Goal: Use online tool/utility: Utilize a website feature to perform a specific function

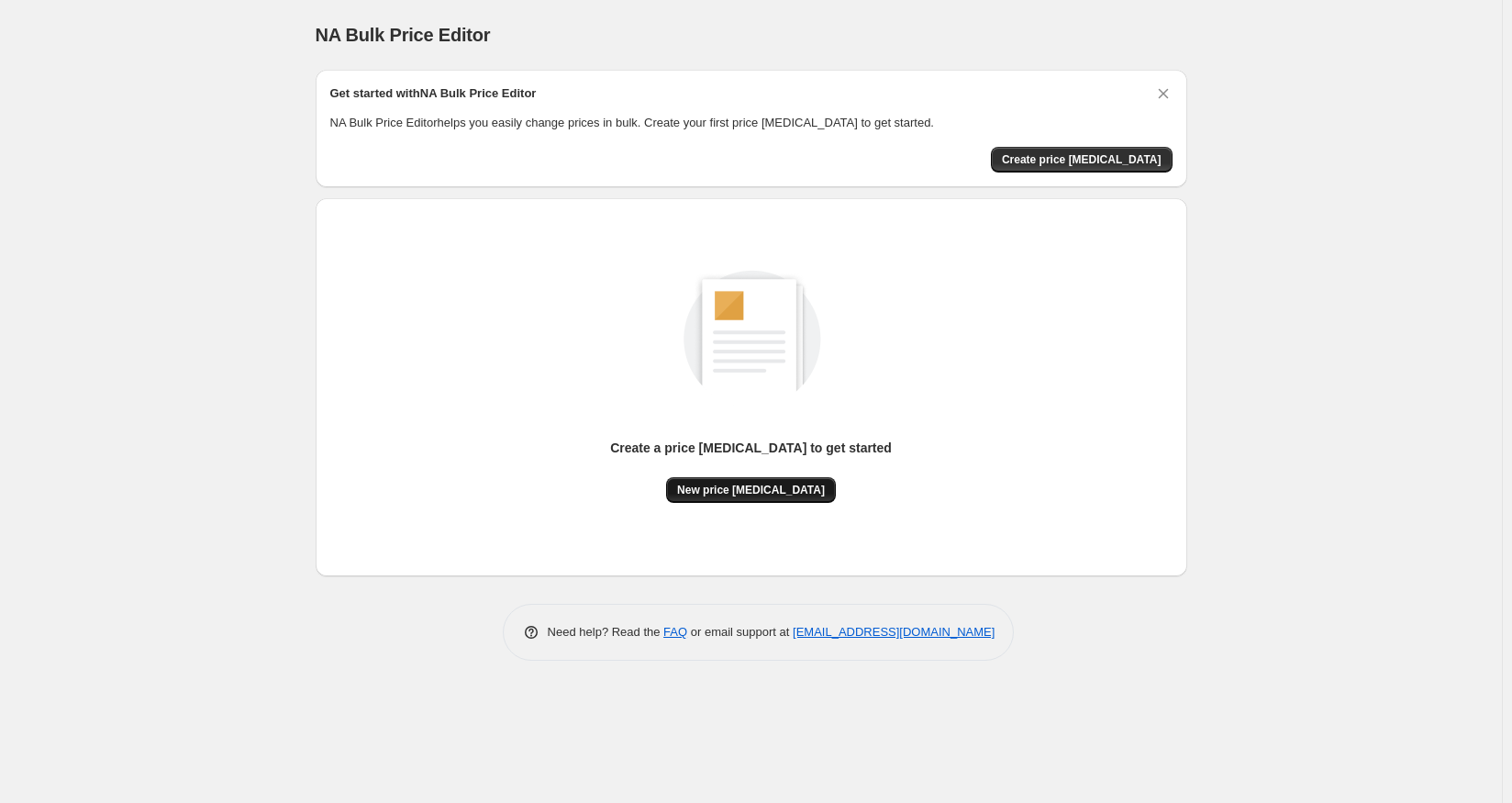
click at [796, 478] on button "New price change job" at bounding box center [751, 489] width 169 height 26
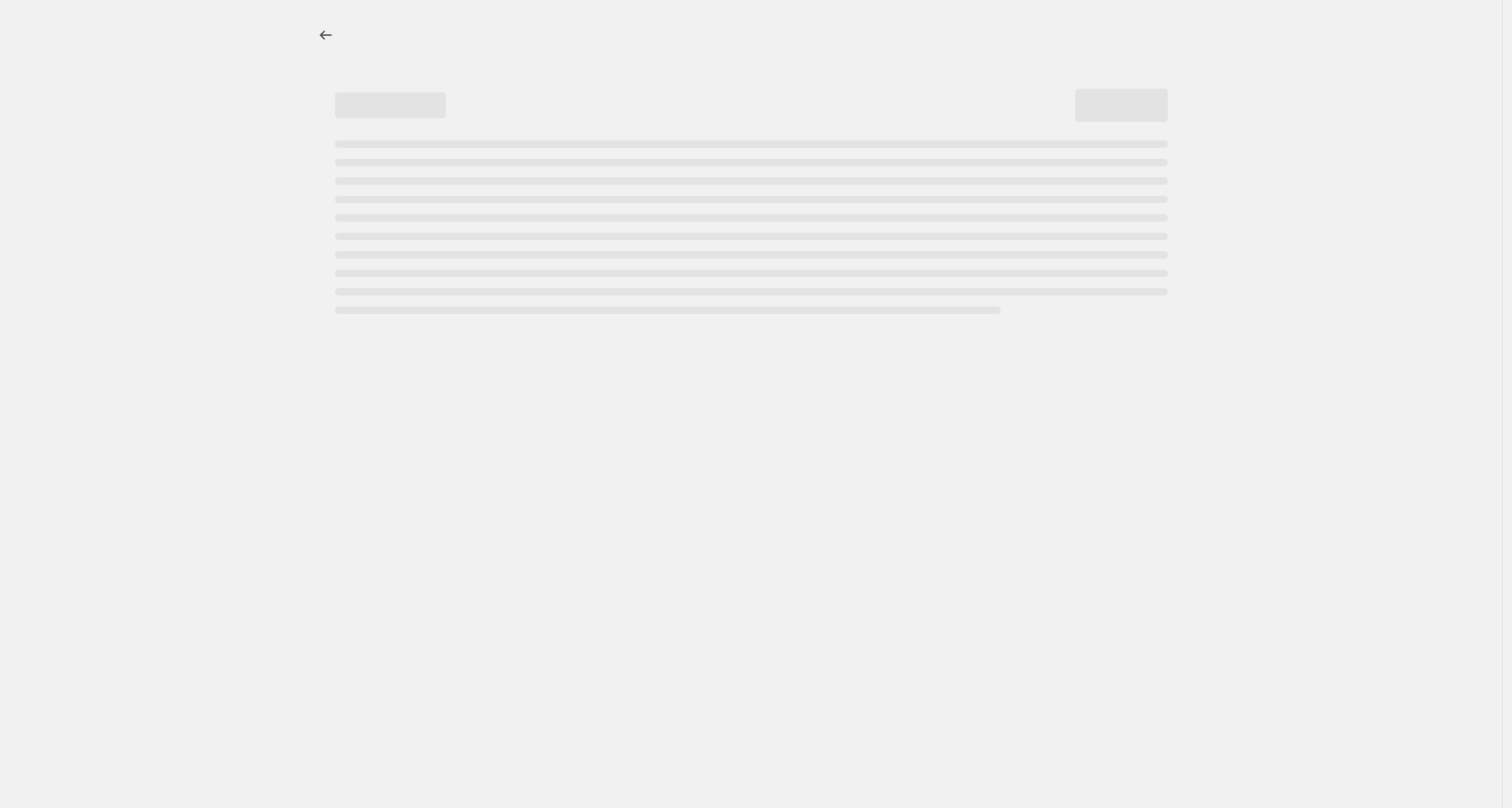
select select "percentage"
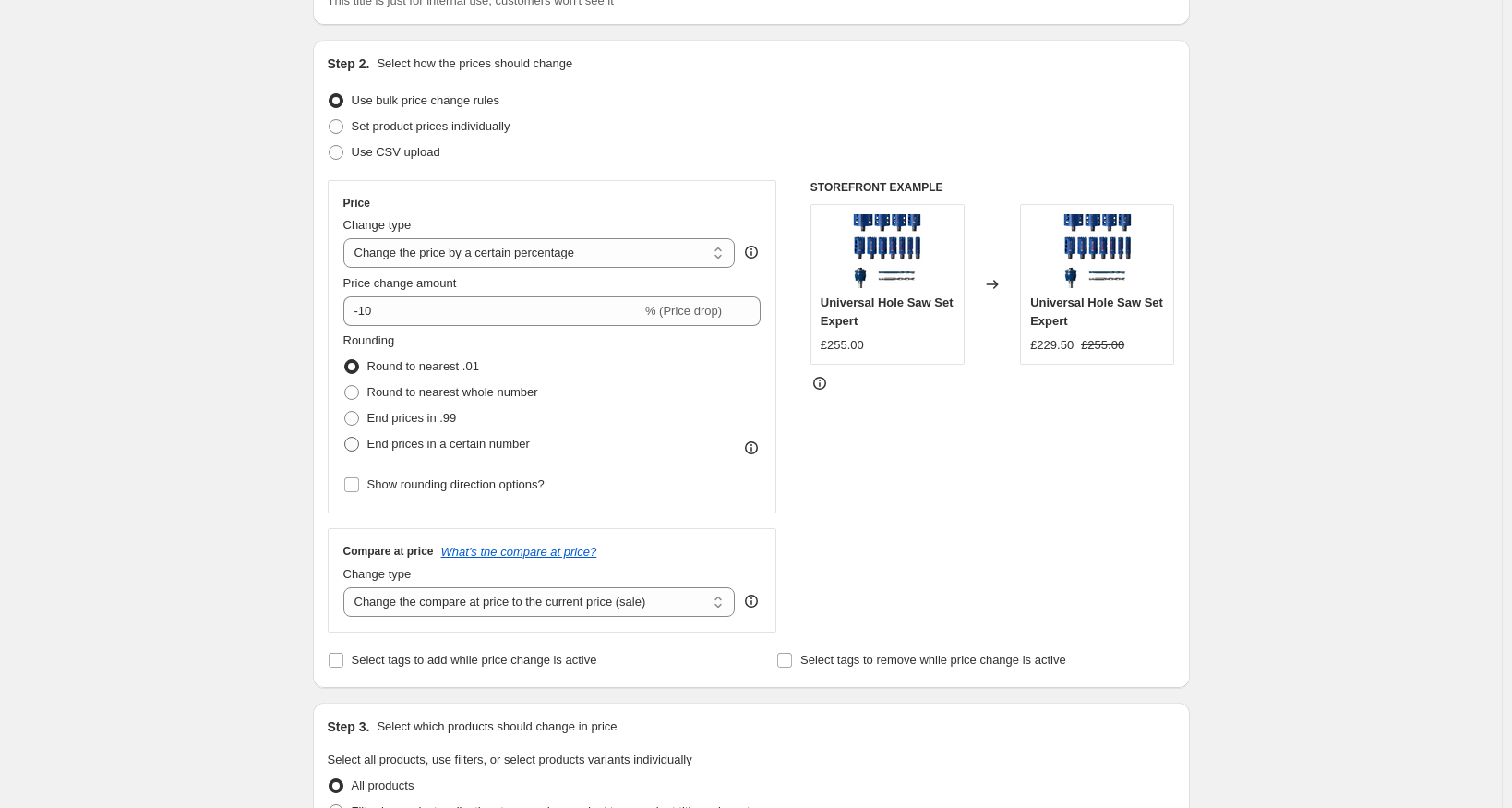
scroll to position [185, 0]
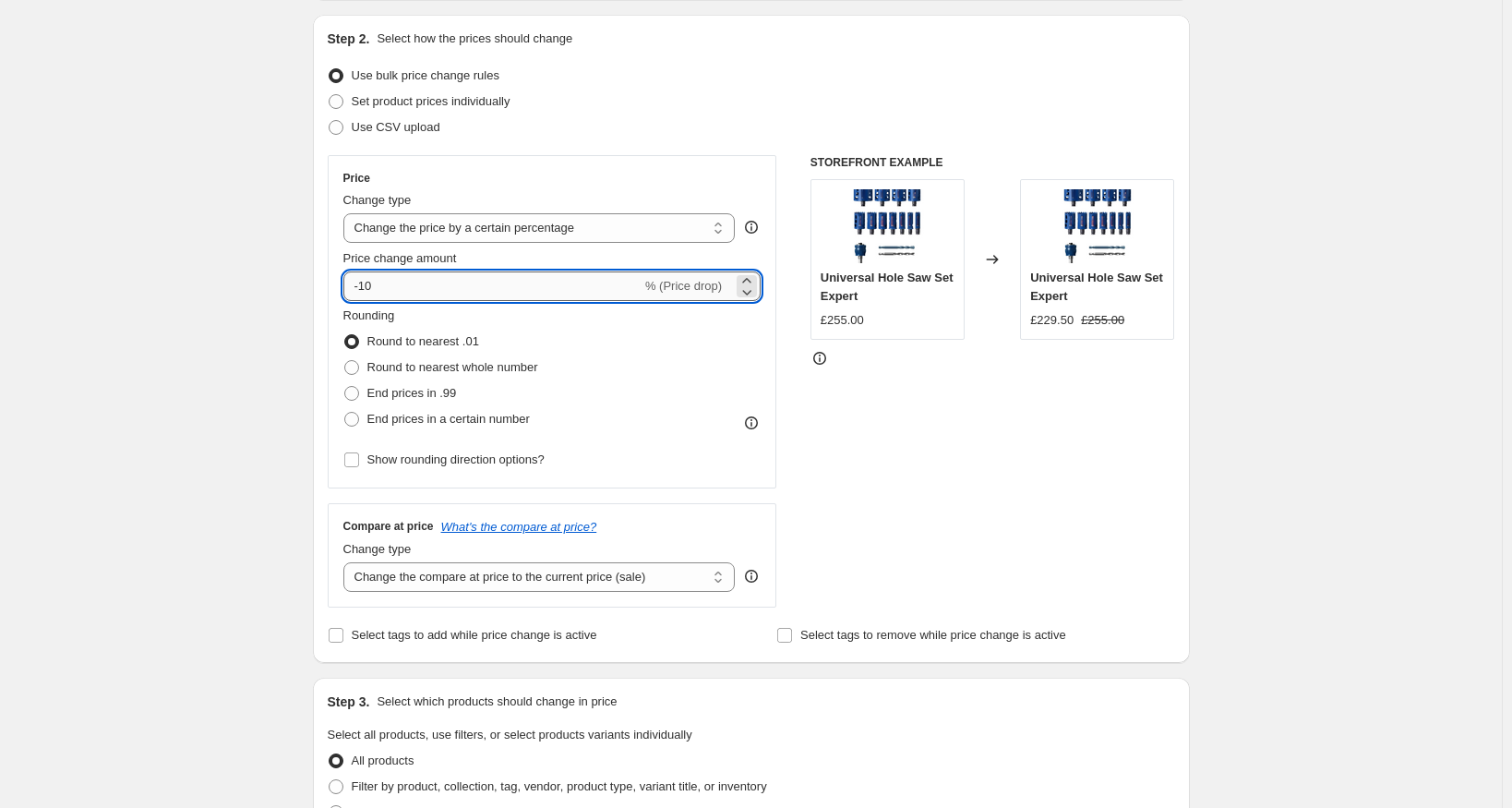
click at [371, 287] on input "-10" at bounding box center [492, 286] width 298 height 29
type input "-70"
click at [986, 406] on div "STOREFRONT EXAMPLE Universal Hole Saw Set Expert £255.00 Changed to Universal H…" at bounding box center [993, 381] width 364 height 452
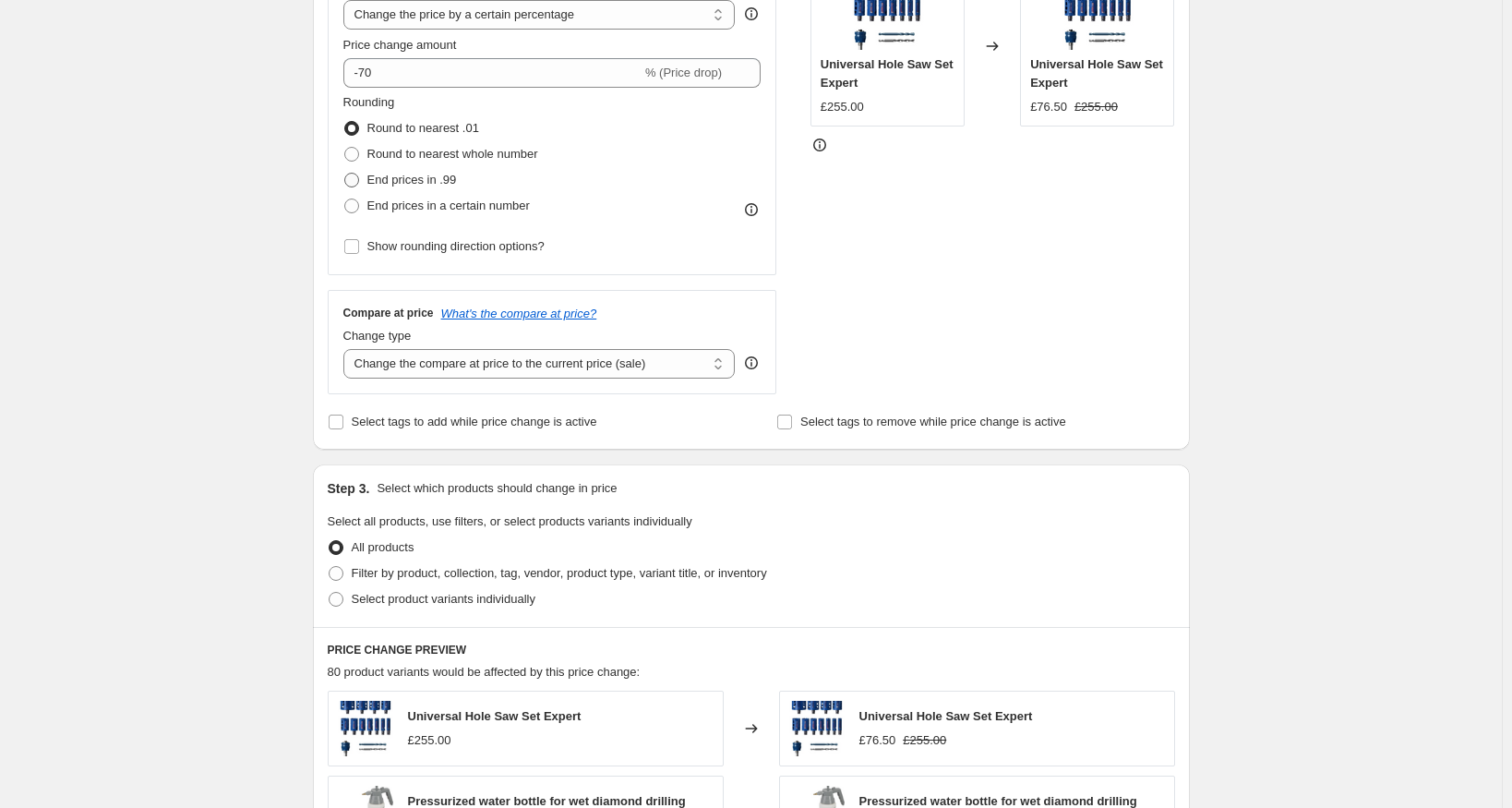
scroll to position [369, 0]
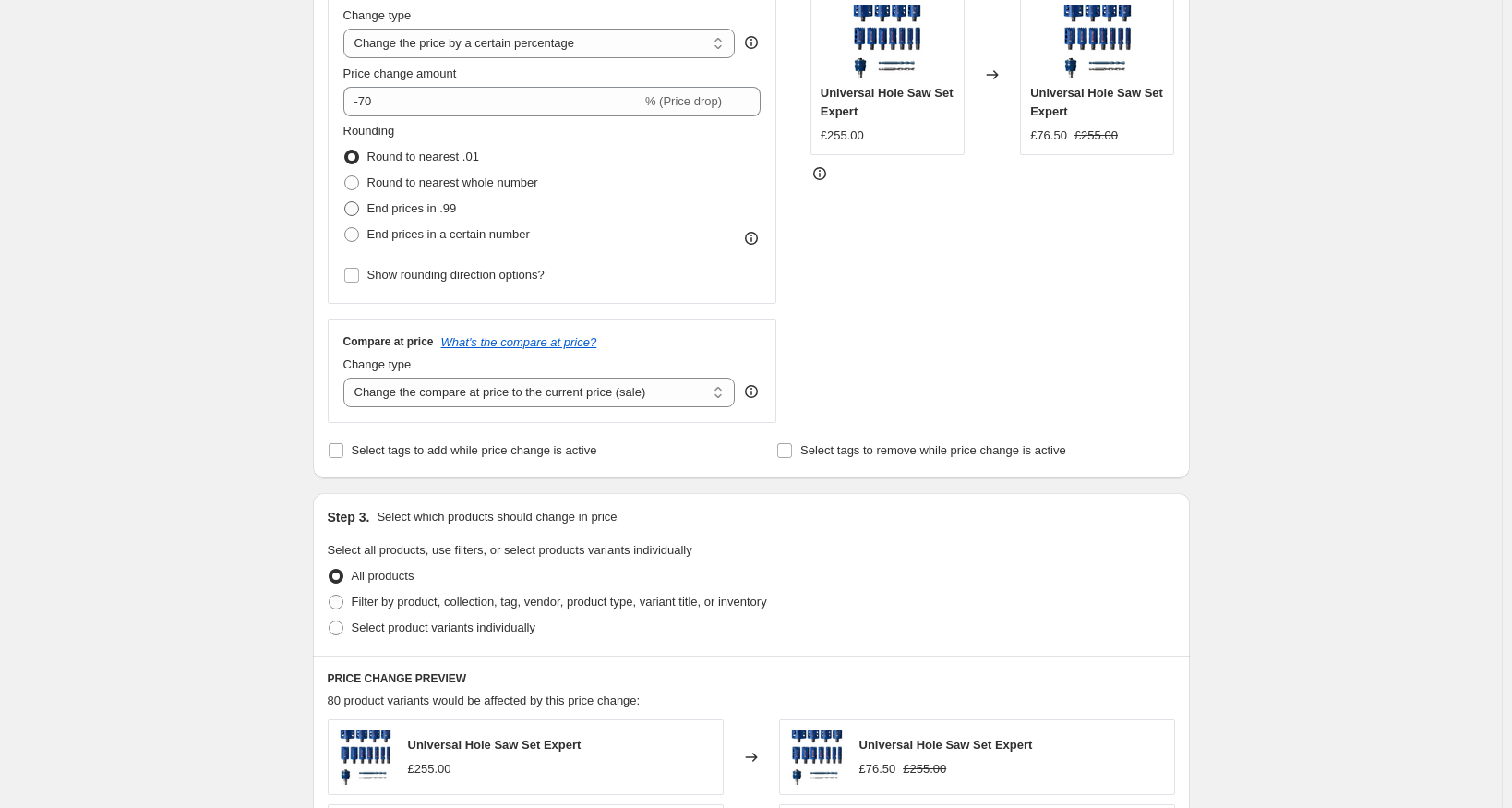
click at [421, 205] on span "End prices in .99" at bounding box center [412, 208] width 89 height 14
click at [345, 202] on input "End prices in .99" at bounding box center [344, 202] width 1 height 1
radio input "true"
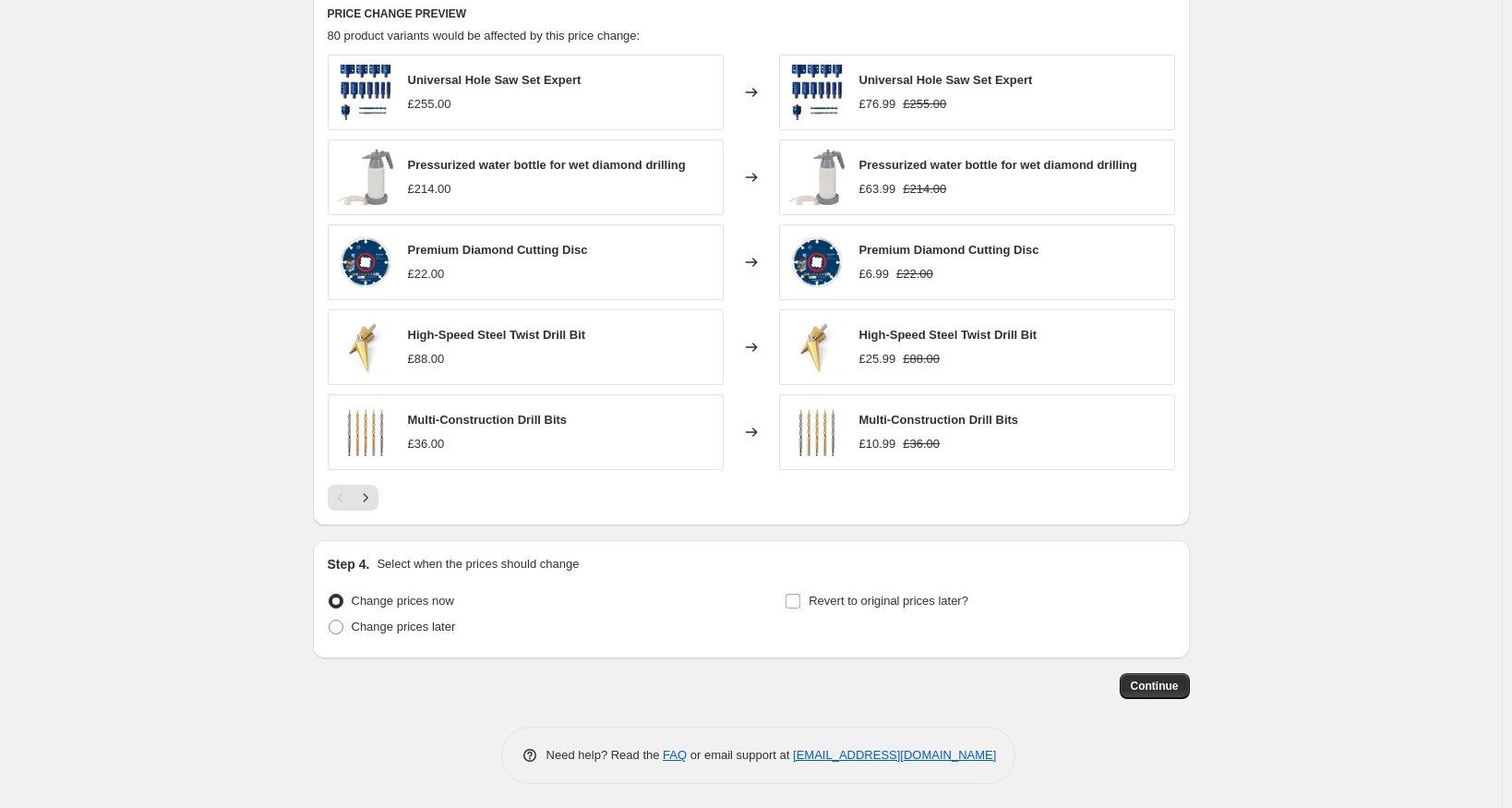
scroll to position [1036, 0]
click at [375, 492] on icon "Next" at bounding box center [365, 495] width 18 height 18
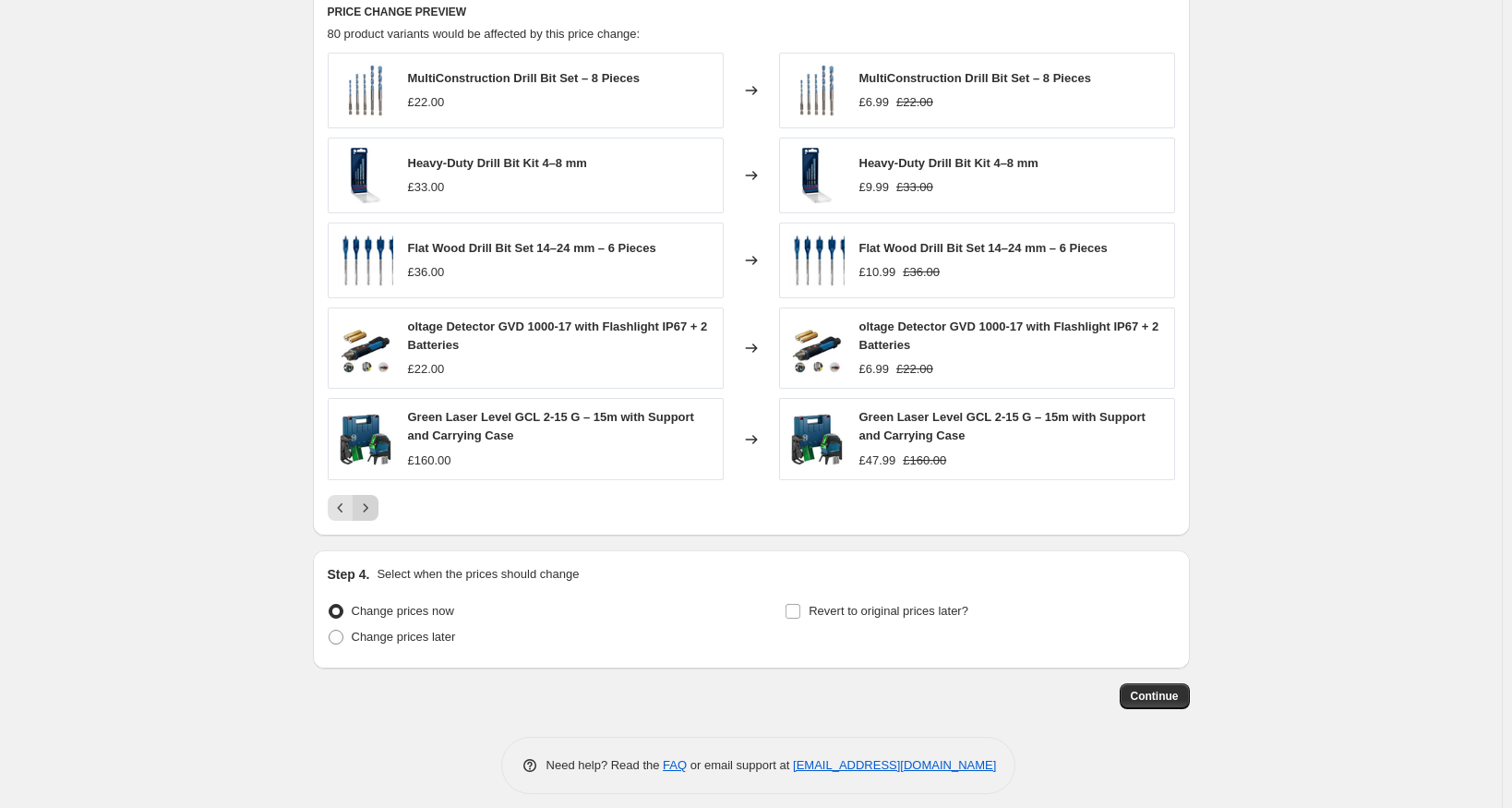
click at [376, 495] on div "Pagination" at bounding box center [365, 508] width 26 height 26
click at [375, 506] on icon "Next" at bounding box center [365, 508] width 18 height 18
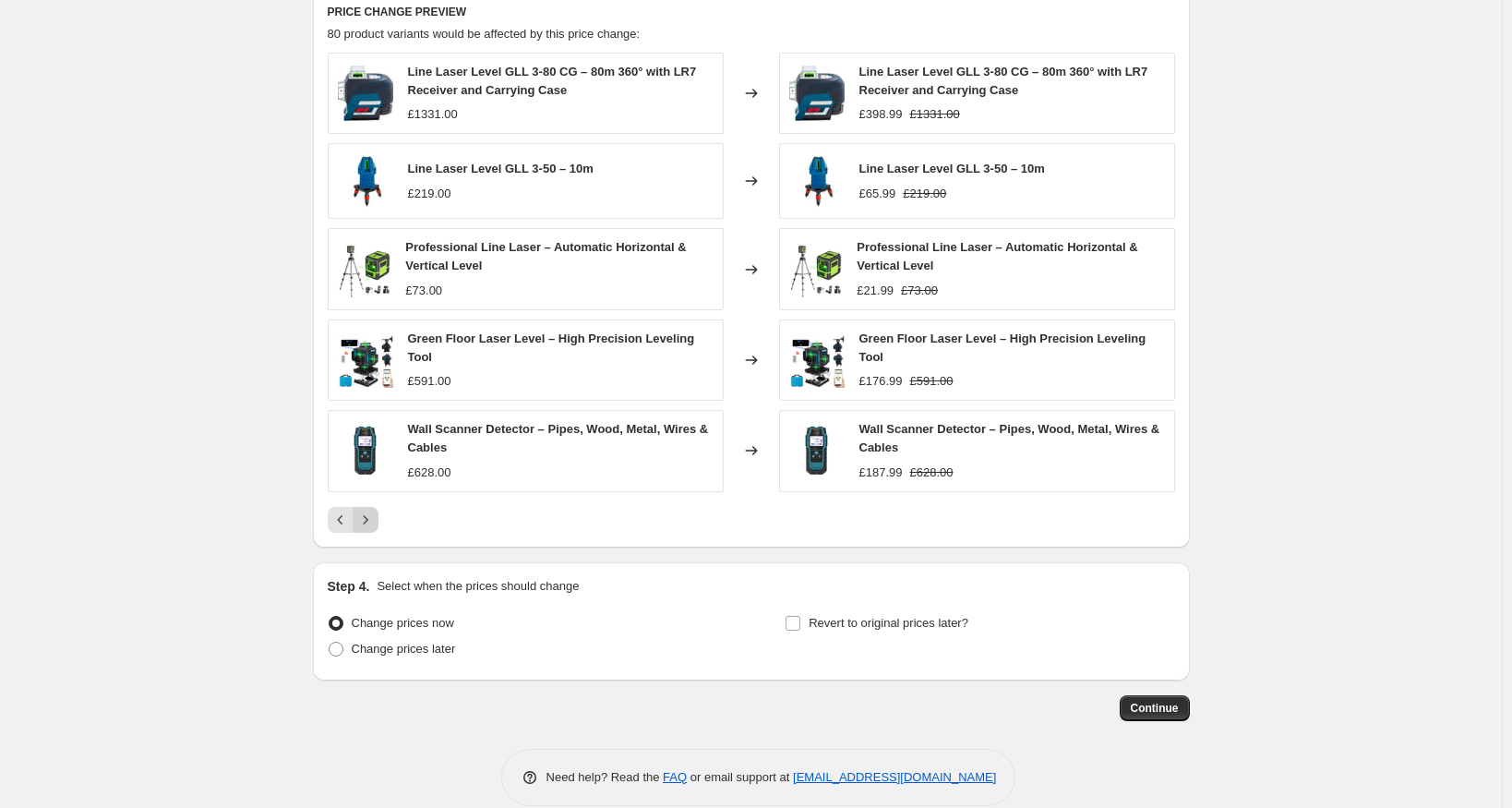
click at [375, 513] on icon "Next" at bounding box center [365, 519] width 18 height 18
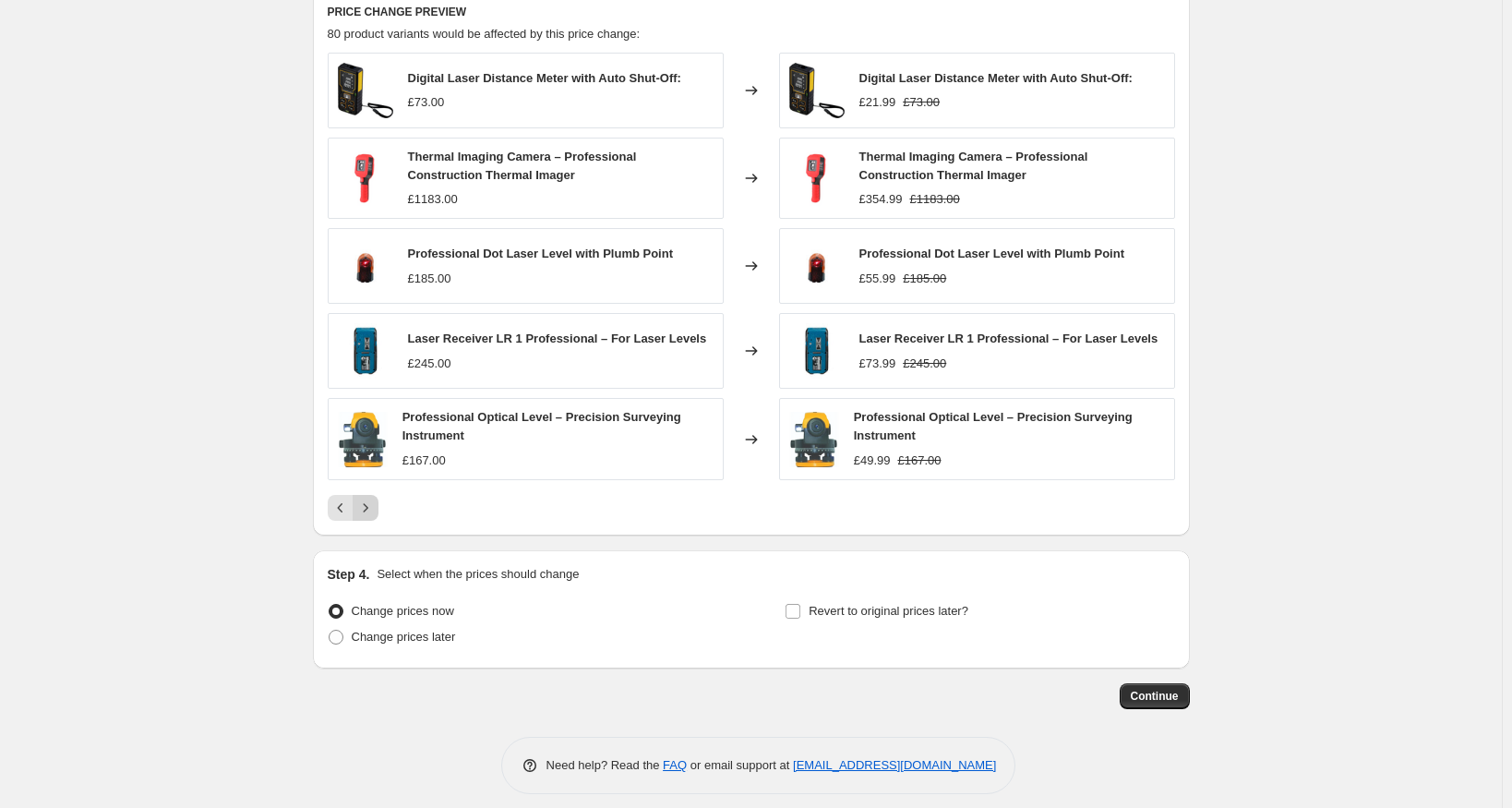
click at [375, 513] on icon "Next" at bounding box center [365, 508] width 18 height 18
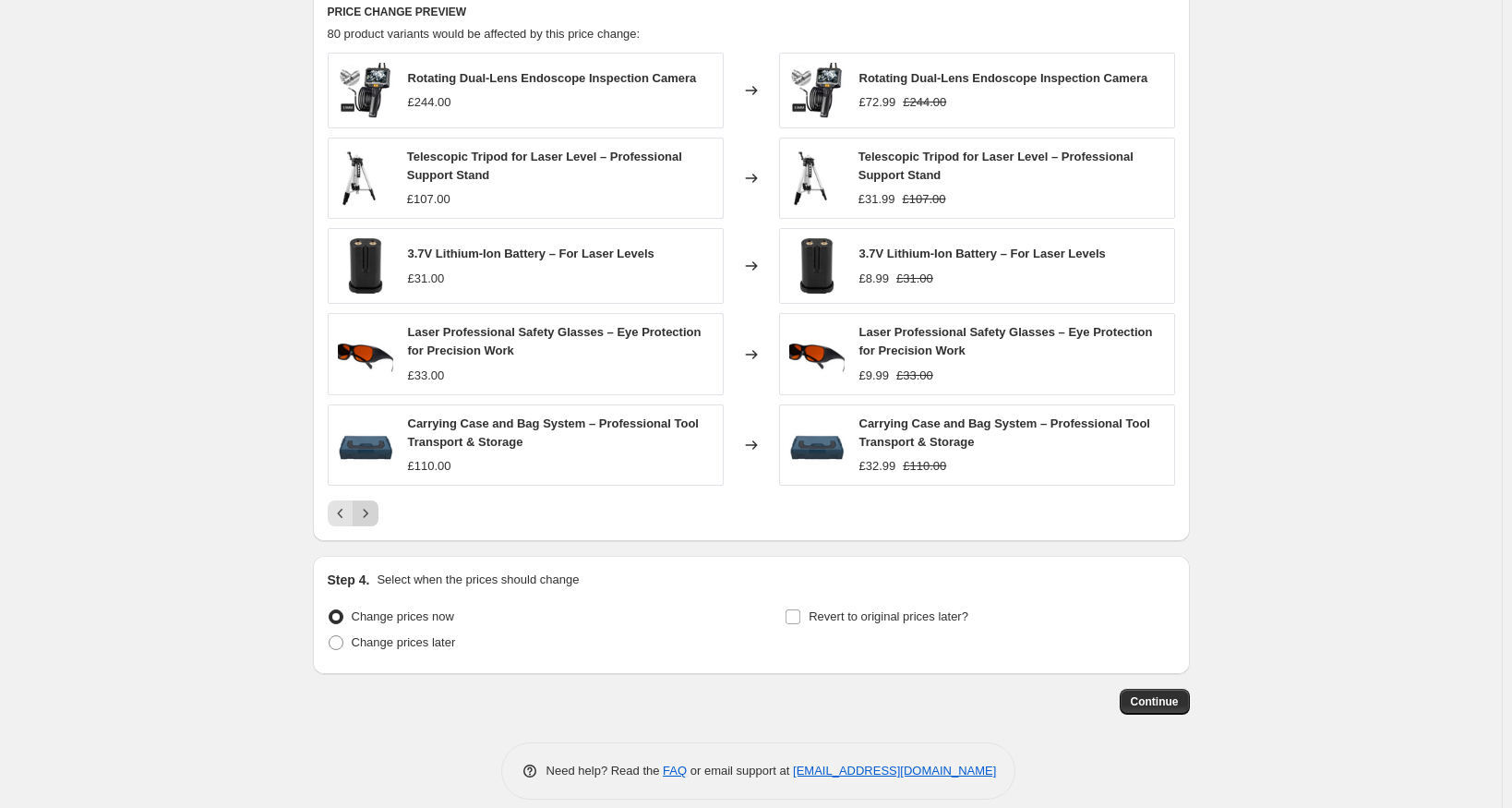
click at [375, 513] on icon "Next" at bounding box center [365, 513] width 18 height 18
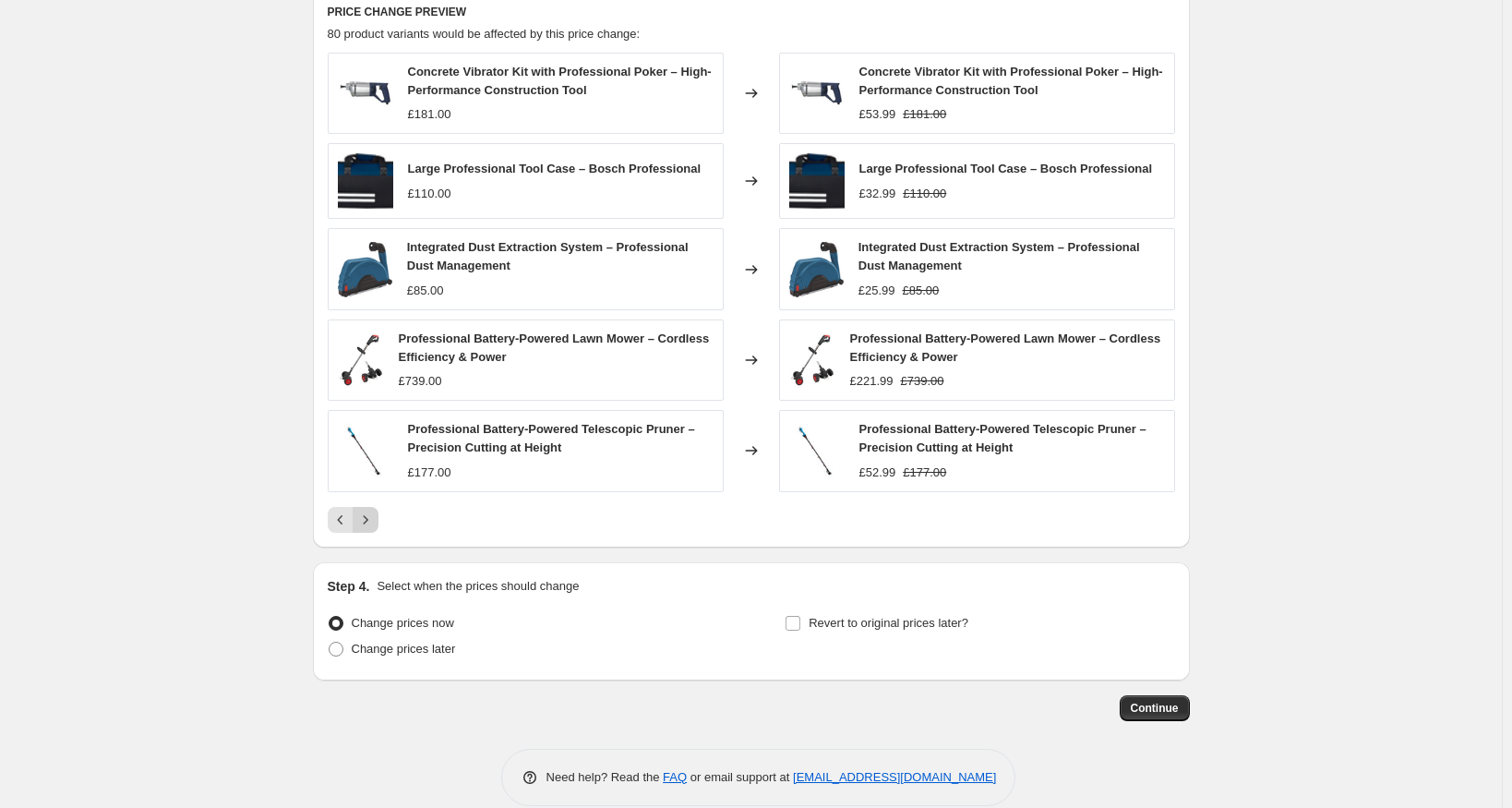
click at [375, 513] on icon "Next" at bounding box center [365, 519] width 18 height 18
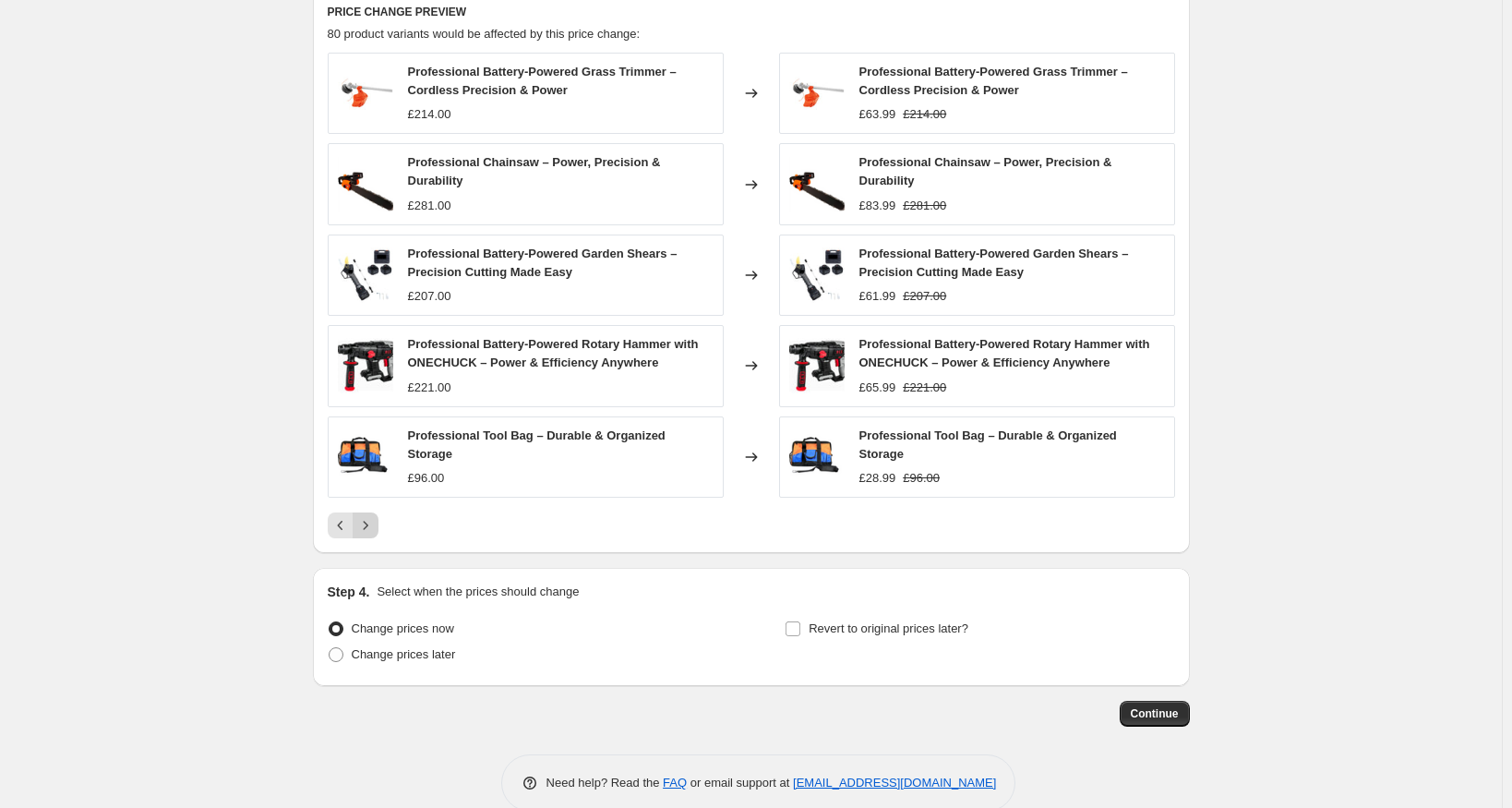
click at [375, 516] on icon "Next" at bounding box center [365, 525] width 18 height 18
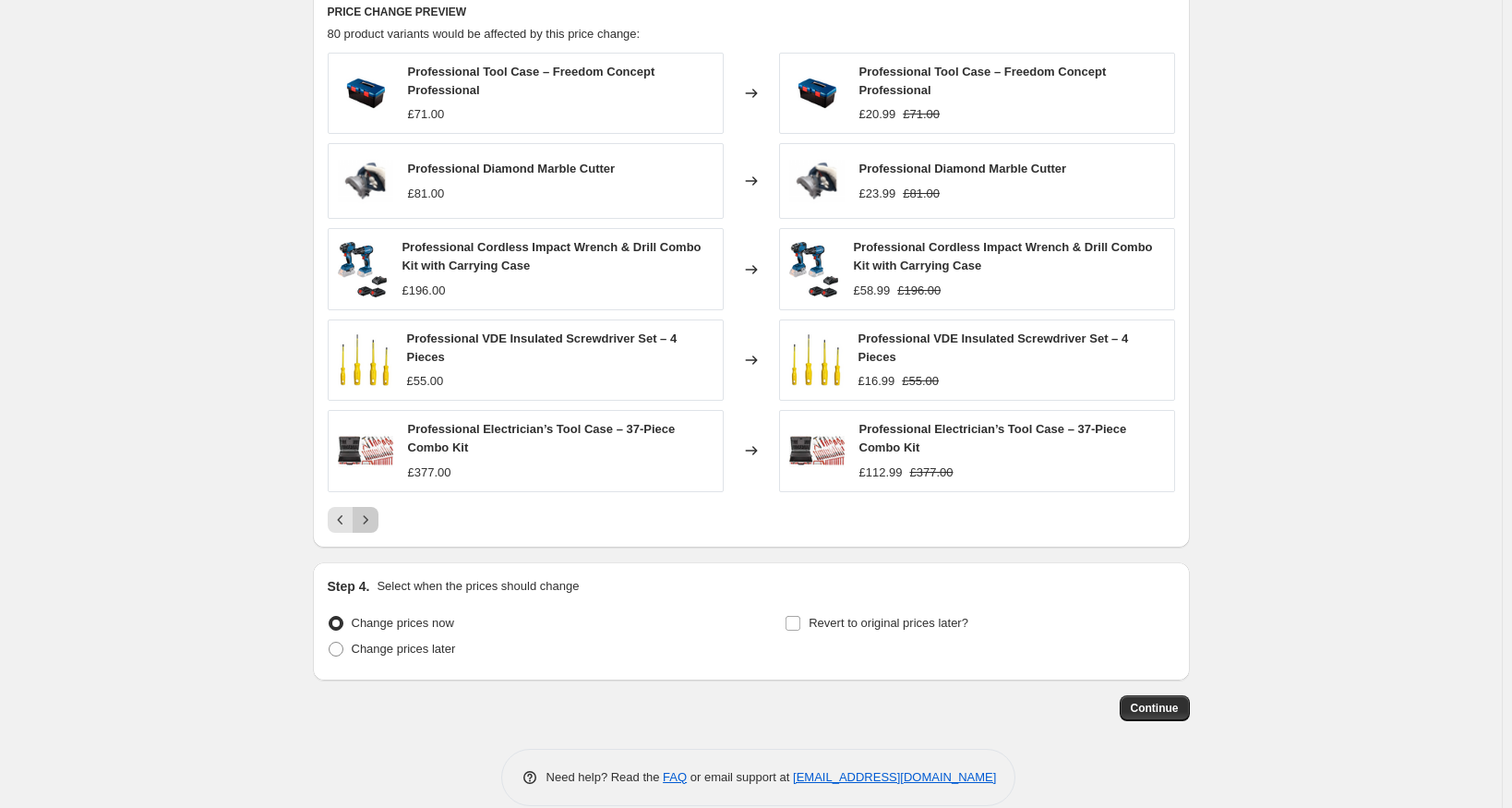
click at [375, 513] on icon "Next" at bounding box center [365, 519] width 18 height 18
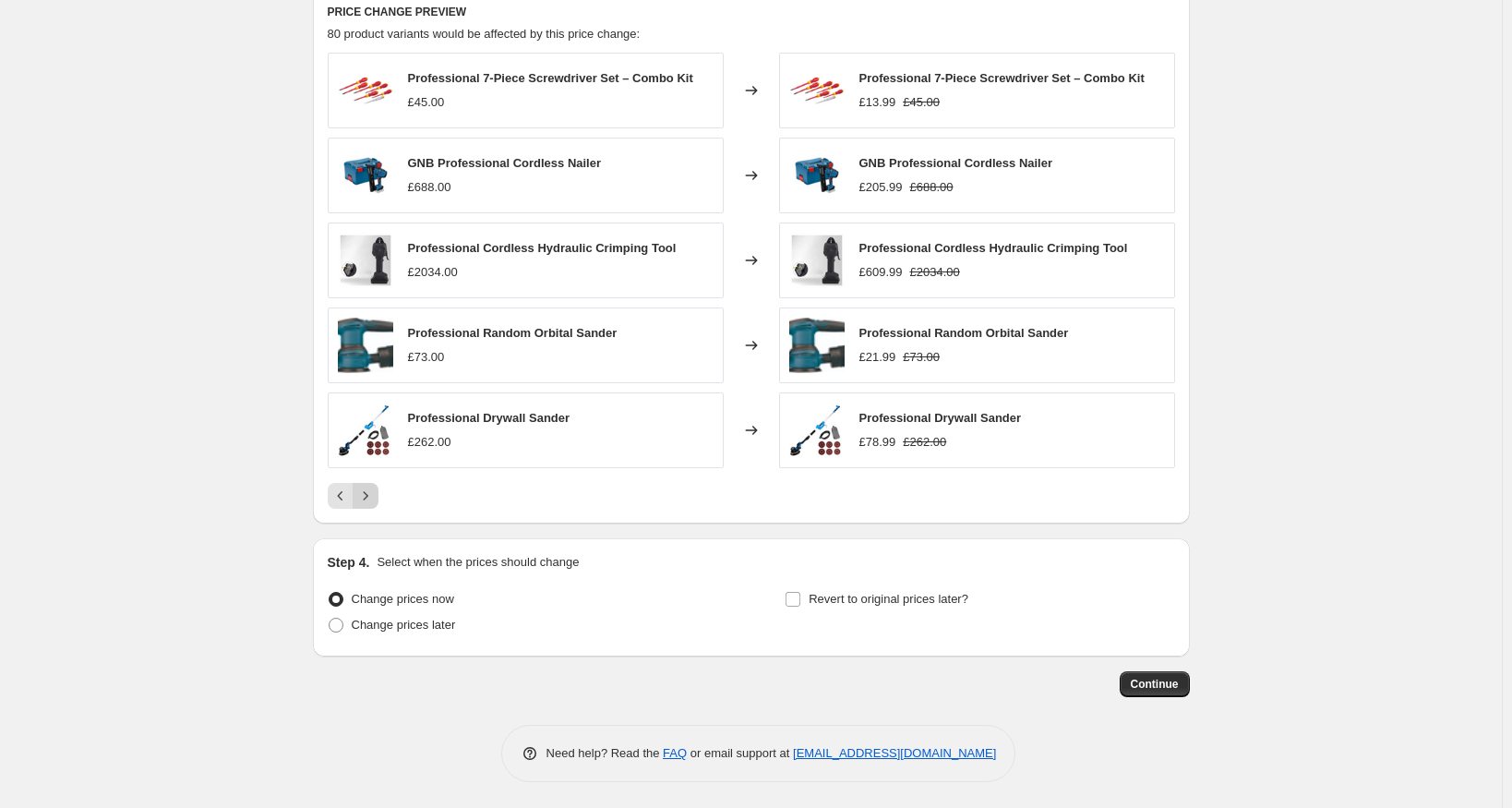
click at [376, 513] on div "PRICE CHANGE PREVIEW 80 product variants would be affected by this price change…" at bounding box center [751, 257] width 877 height 535
click at [374, 495] on icon "Next" at bounding box center [365, 495] width 18 height 18
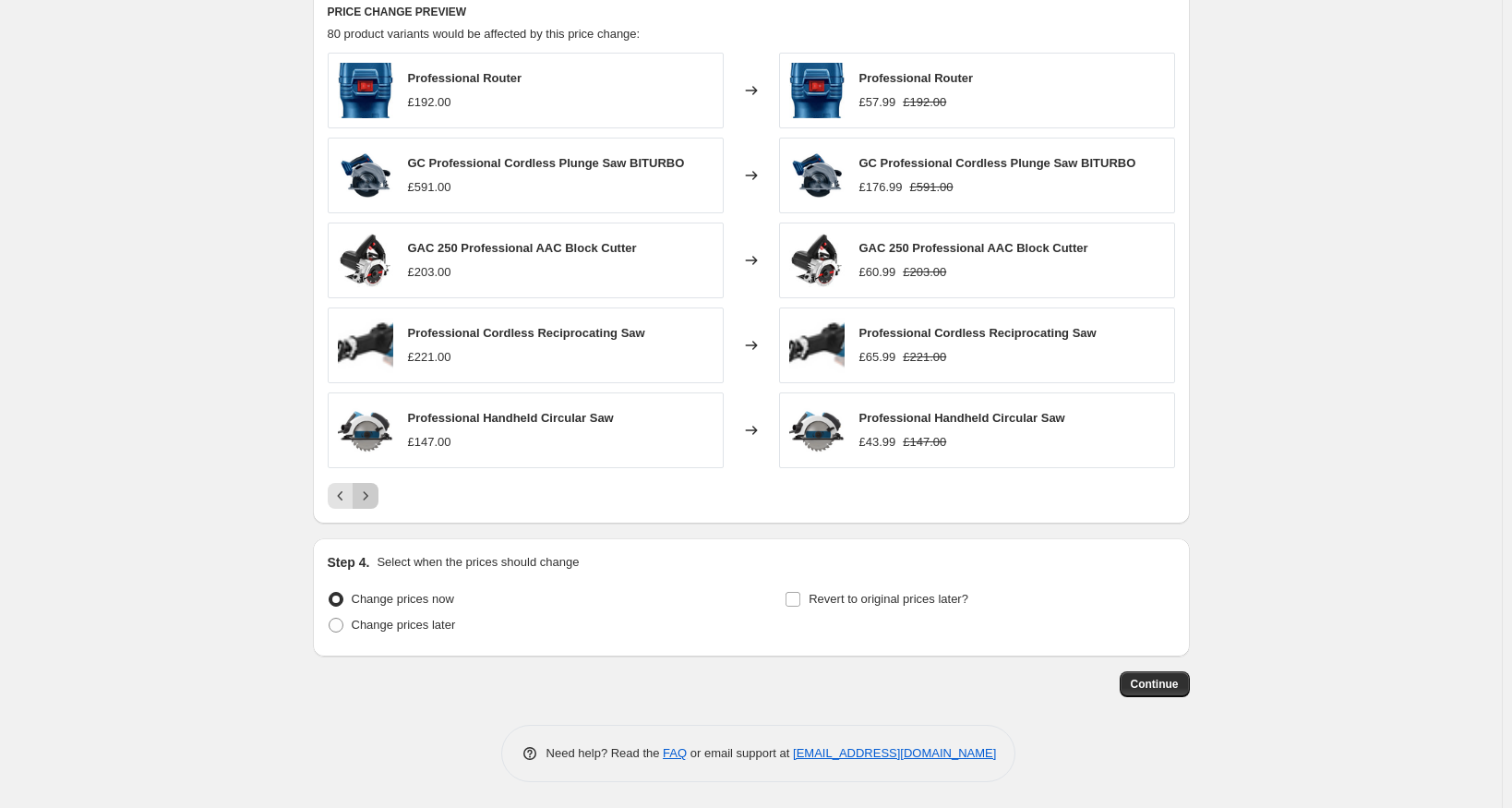
click at [374, 495] on icon "Next" at bounding box center [365, 495] width 18 height 18
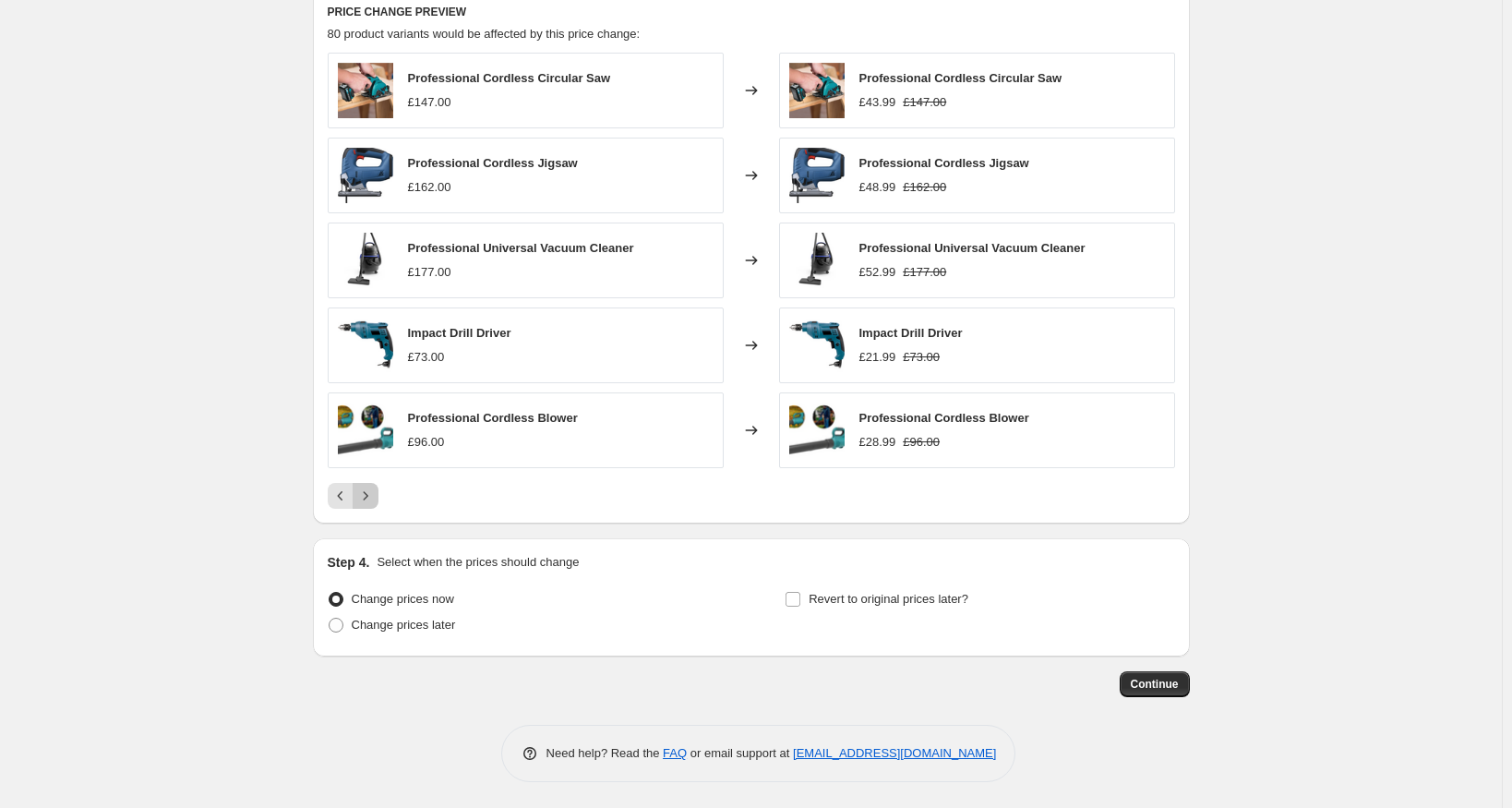
click at [374, 495] on icon "Next" at bounding box center [365, 495] width 18 height 18
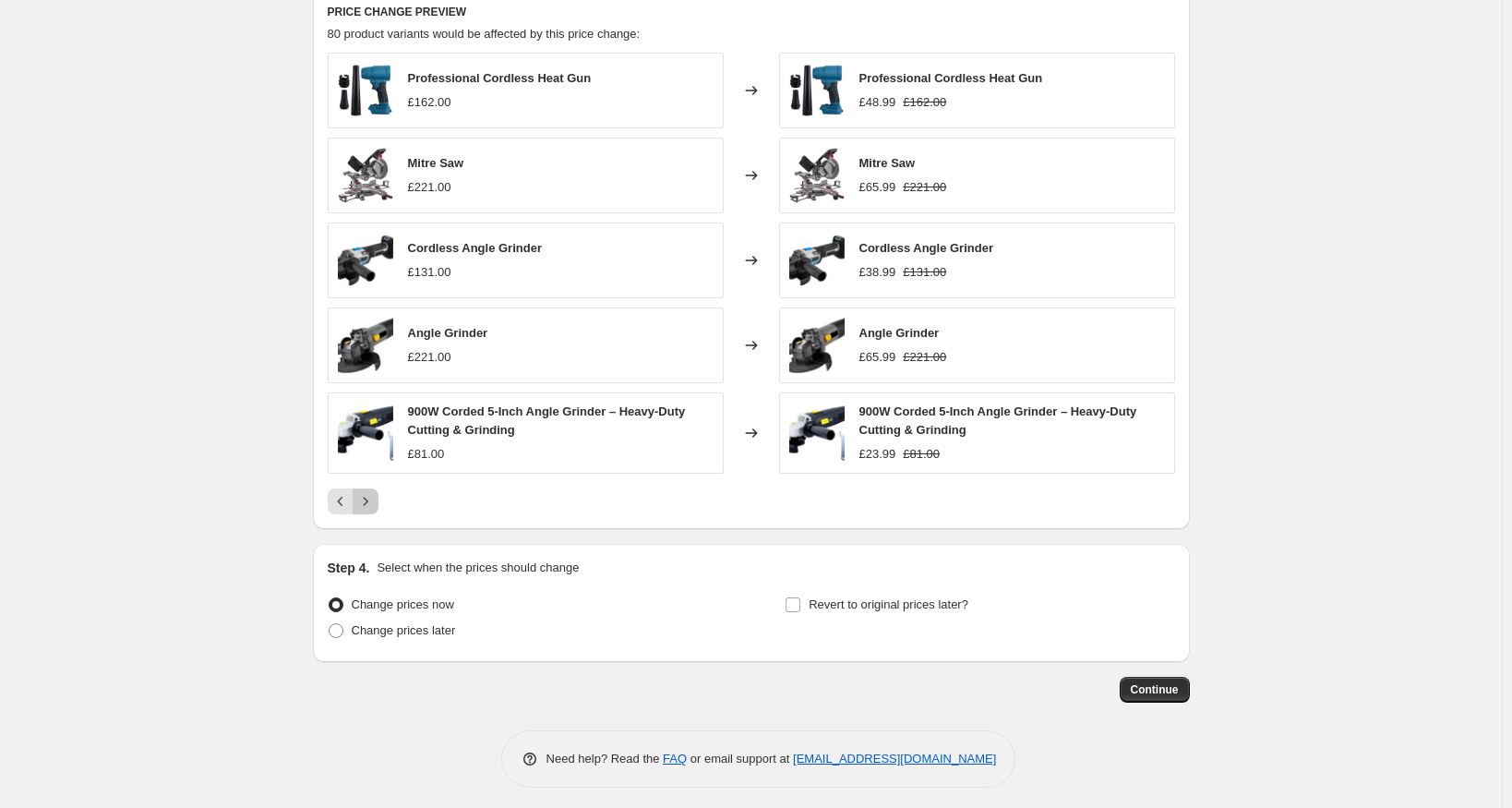
click at [374, 495] on icon "Next" at bounding box center [365, 501] width 18 height 18
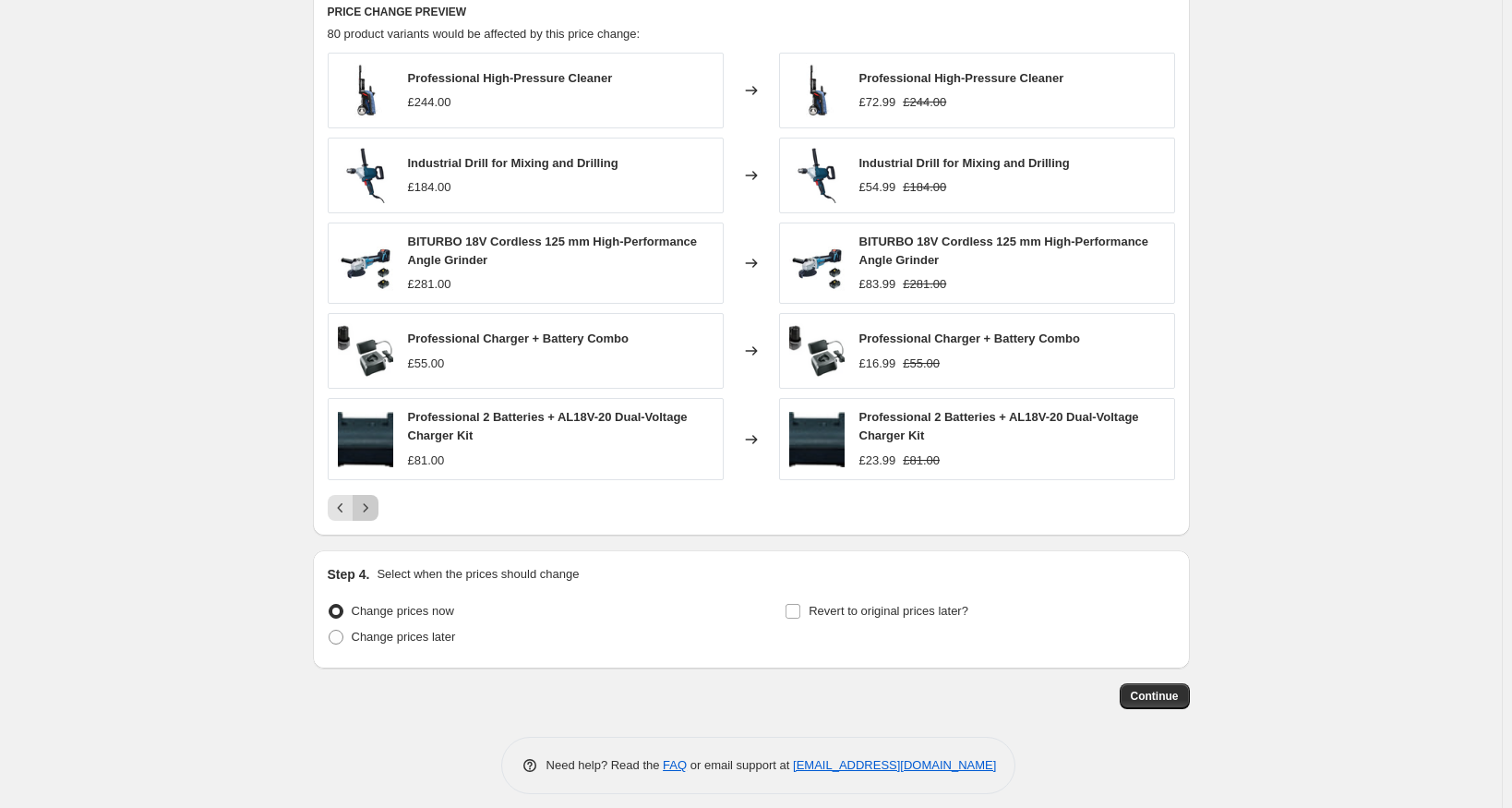
click at [374, 495] on button "Next" at bounding box center [365, 508] width 26 height 26
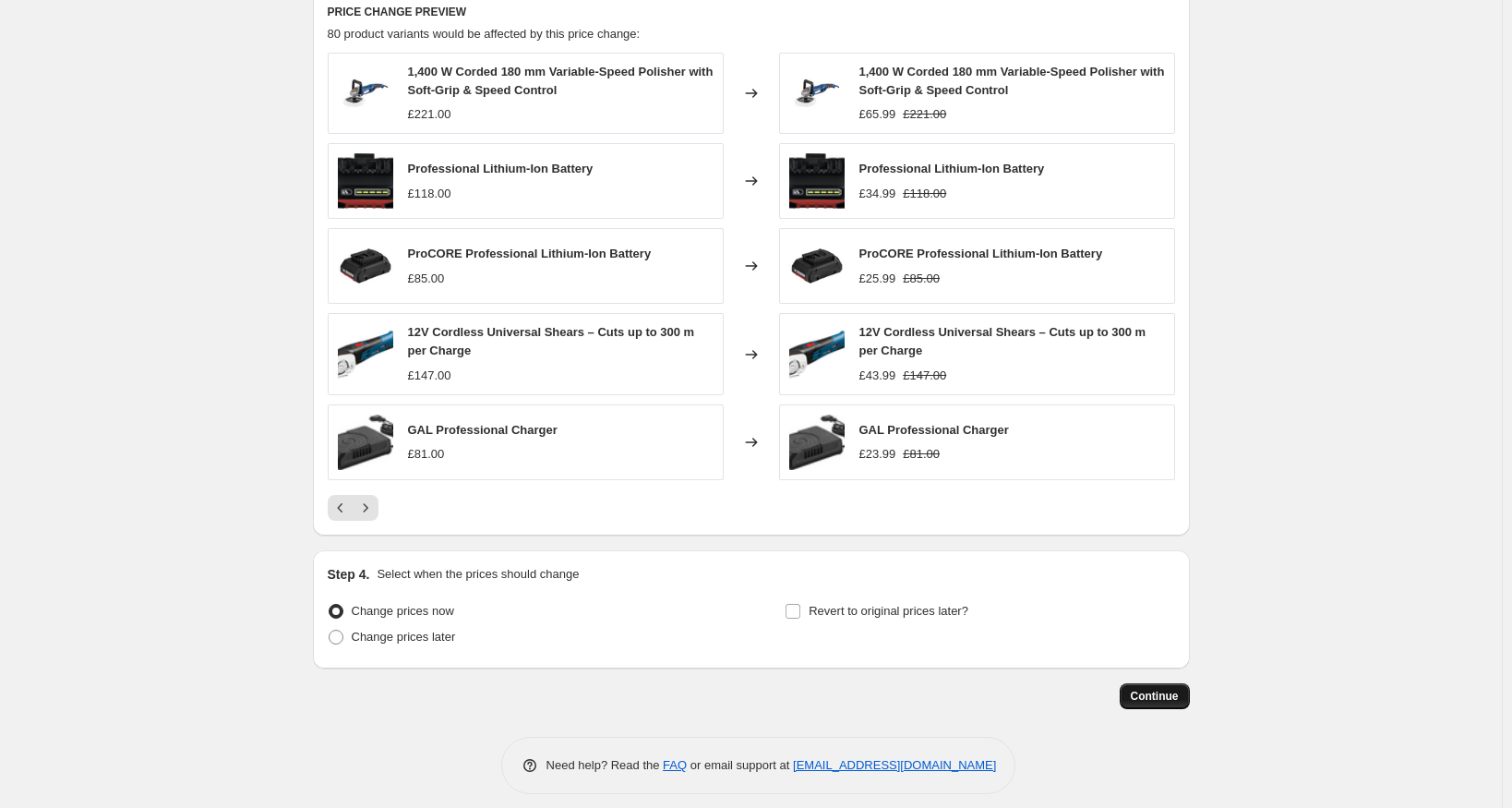
click at [1167, 701] on button "Continue" at bounding box center [1155, 696] width 70 height 26
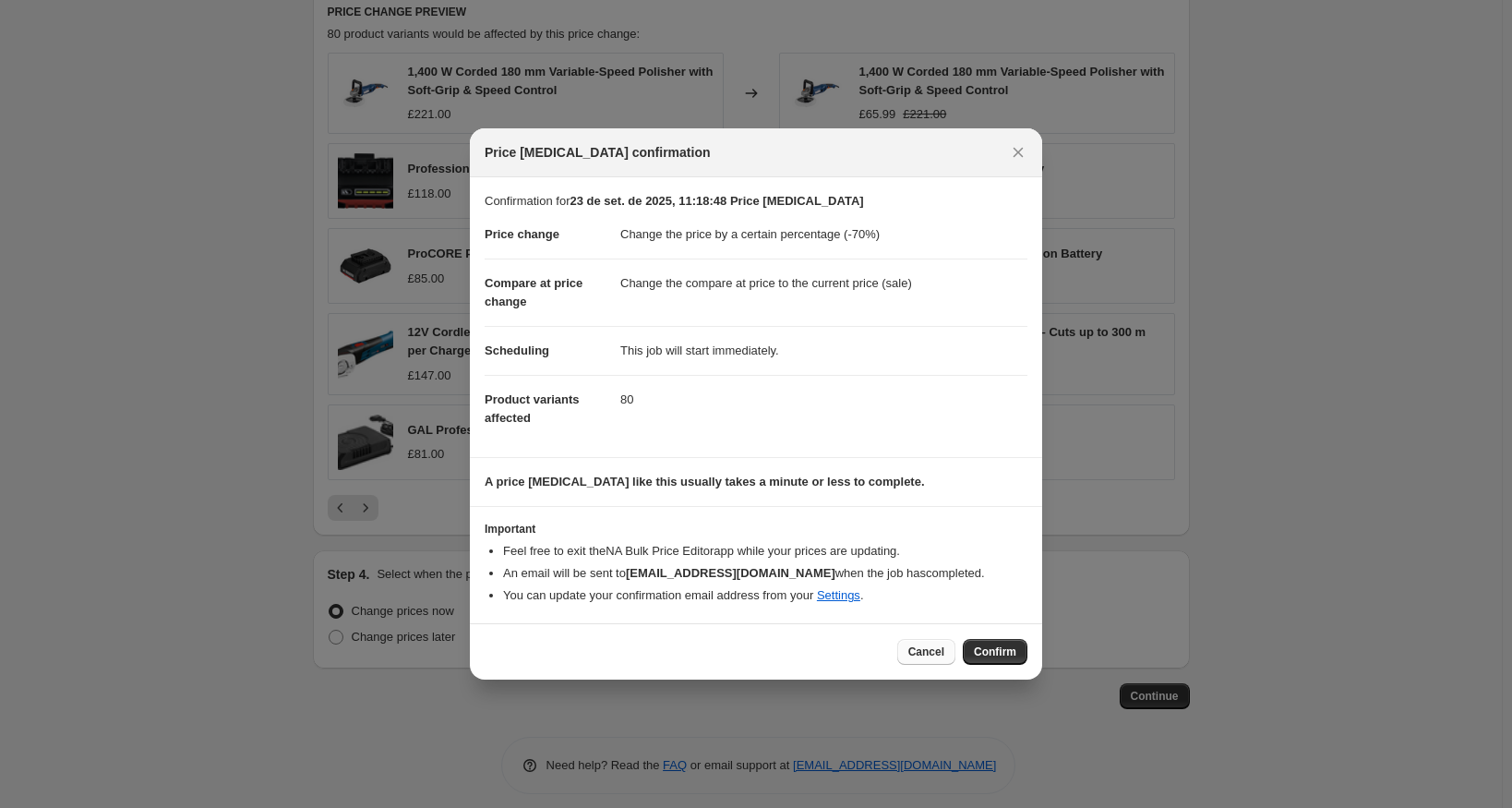
click at [929, 655] on span "Cancel" at bounding box center [926, 651] width 36 height 15
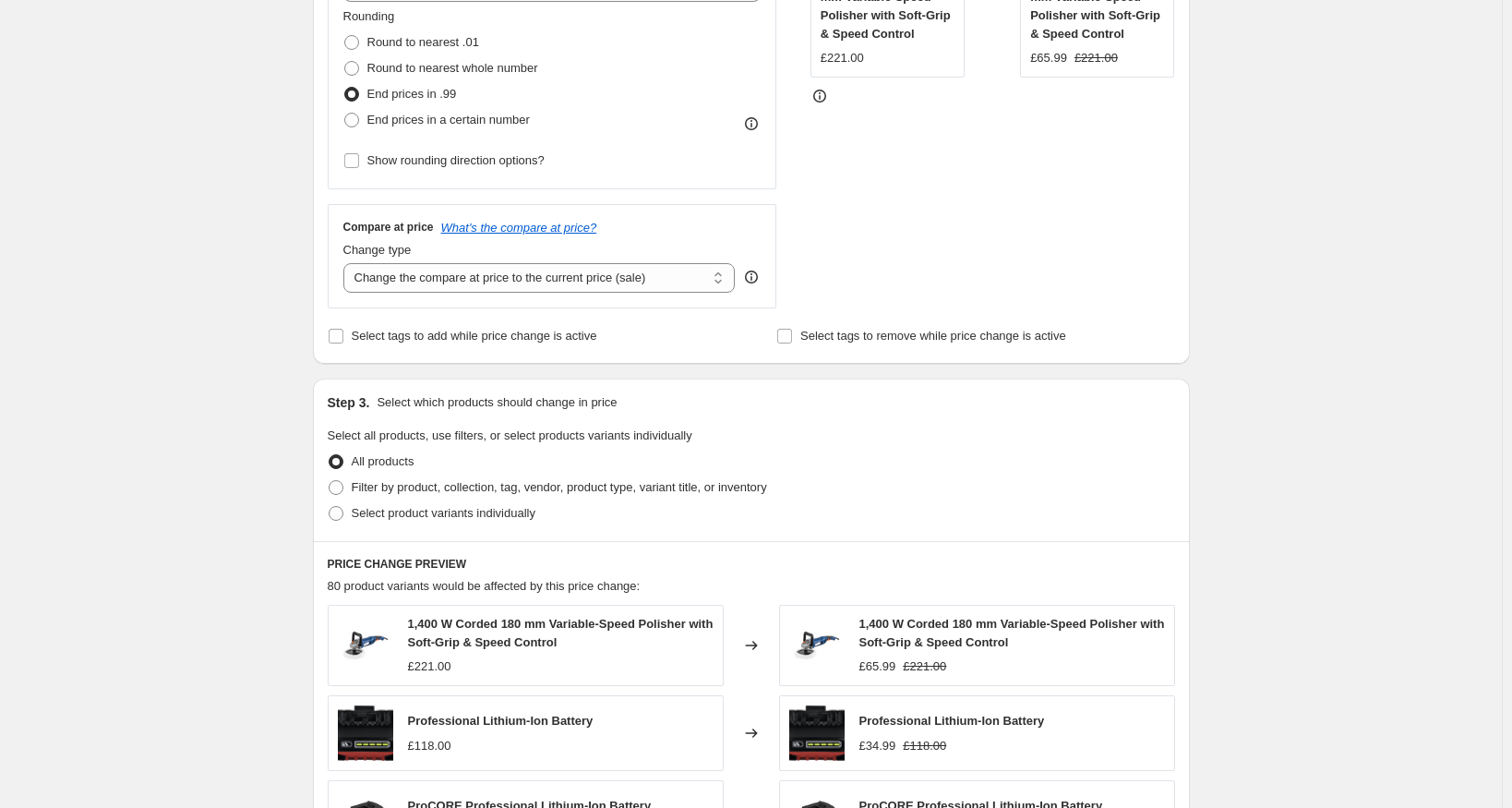
scroll to position [205, 0]
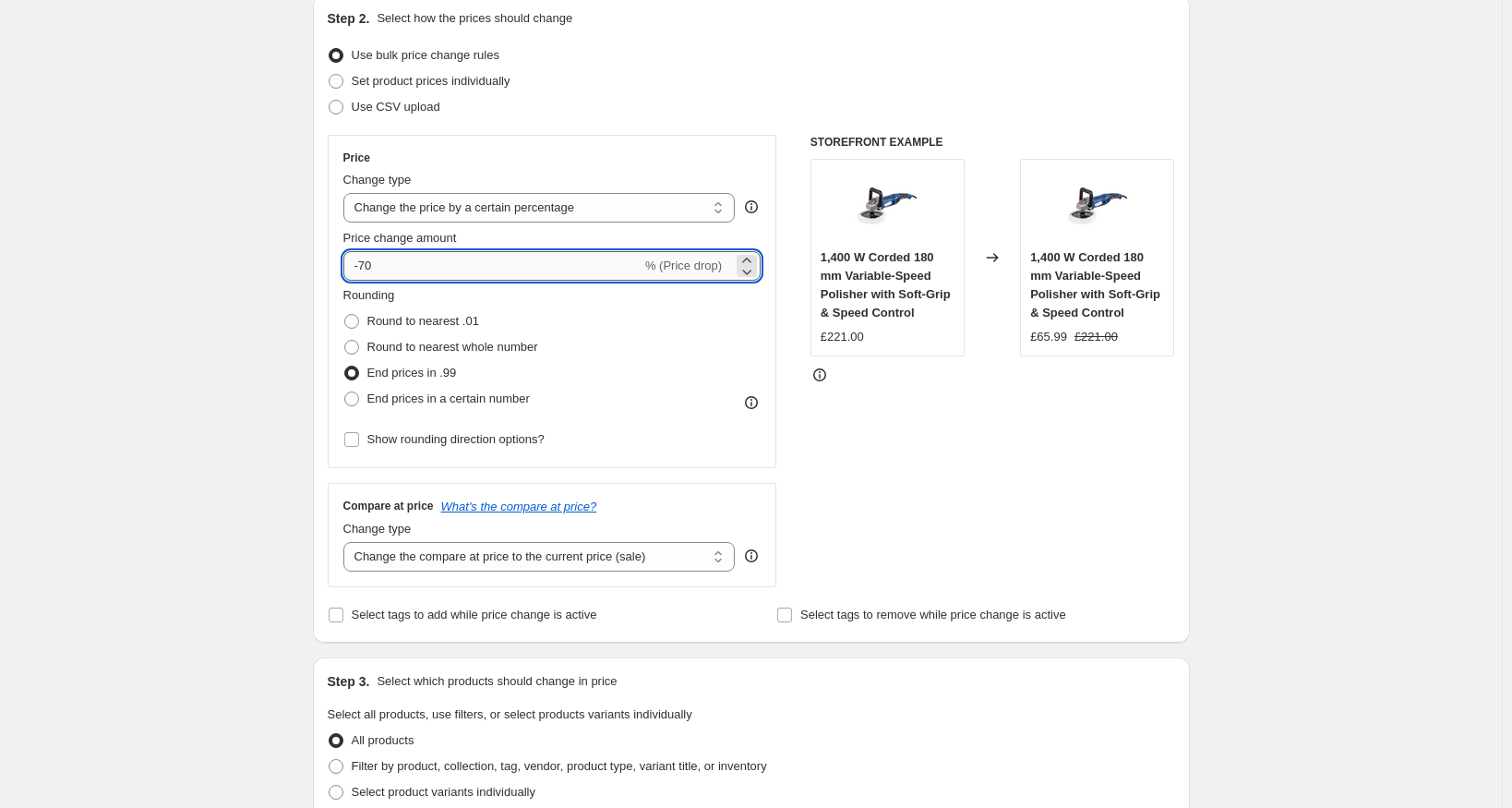
click at [362, 264] on input "-70" at bounding box center [492, 265] width 298 height 29
type input "-70"
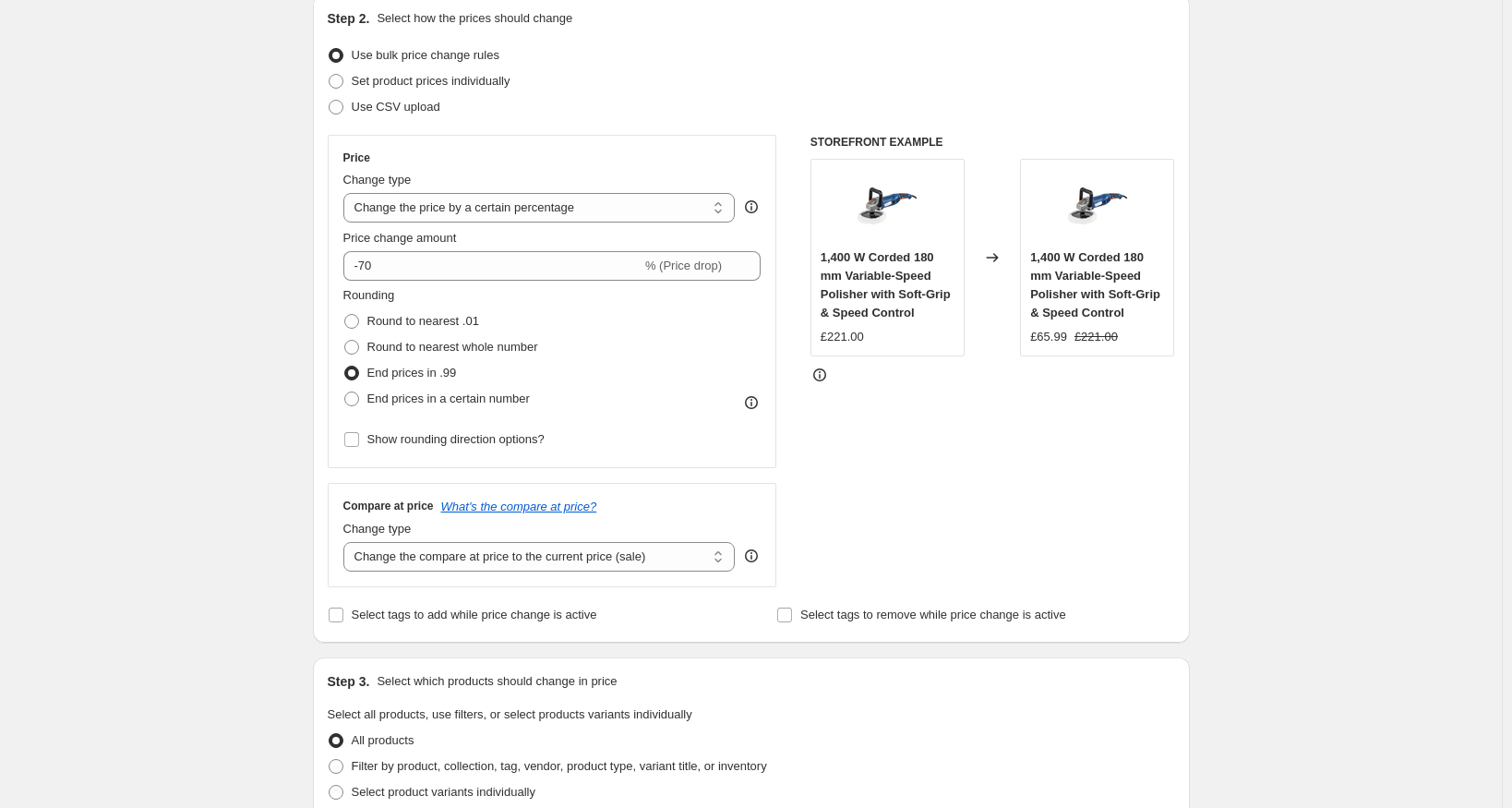
click at [1257, 469] on div "Create new price change job. This page is ready Create new price change job Dra…" at bounding box center [751, 723] width 1501 height 1857
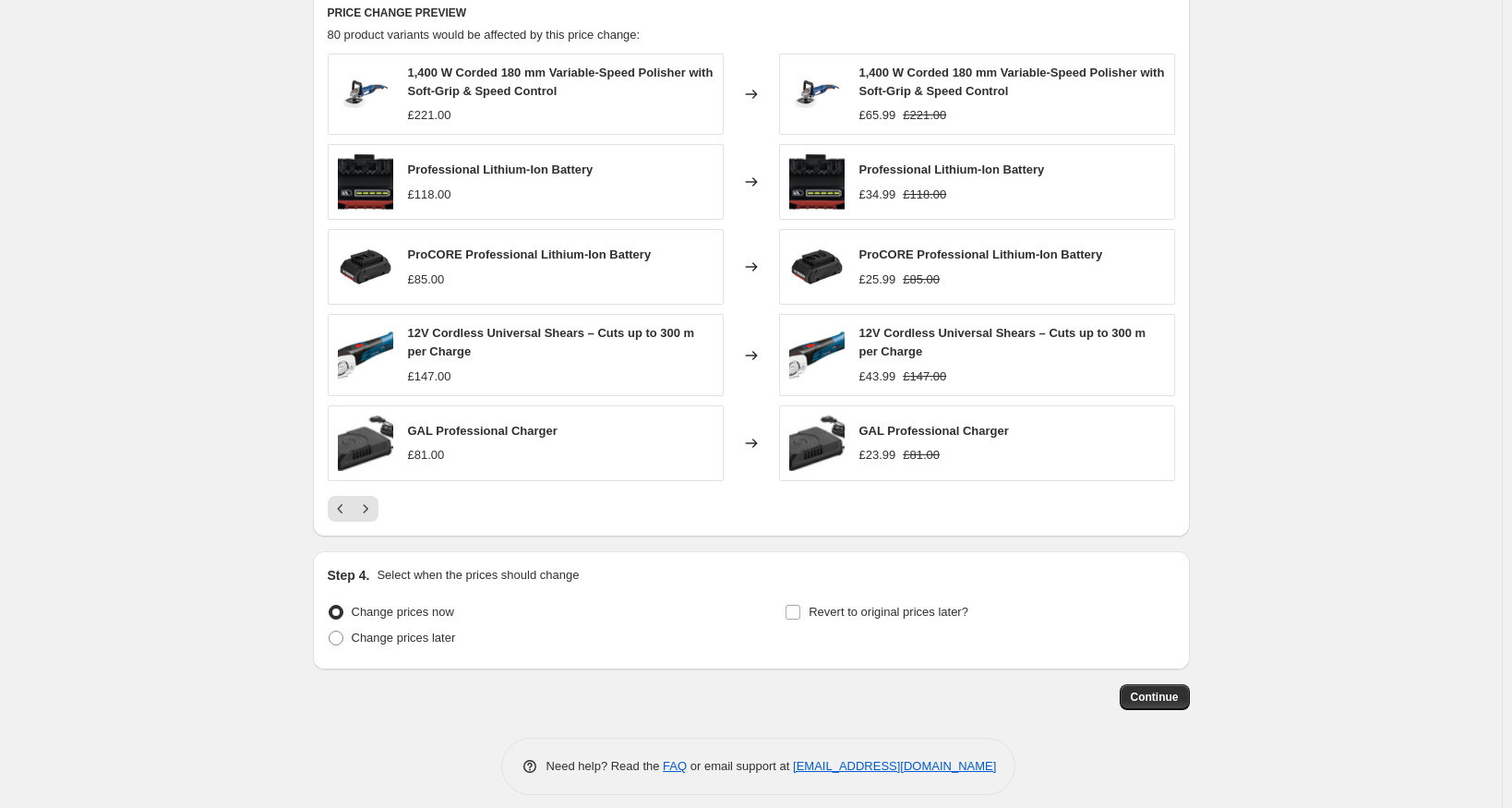
scroll to position [1047, 0]
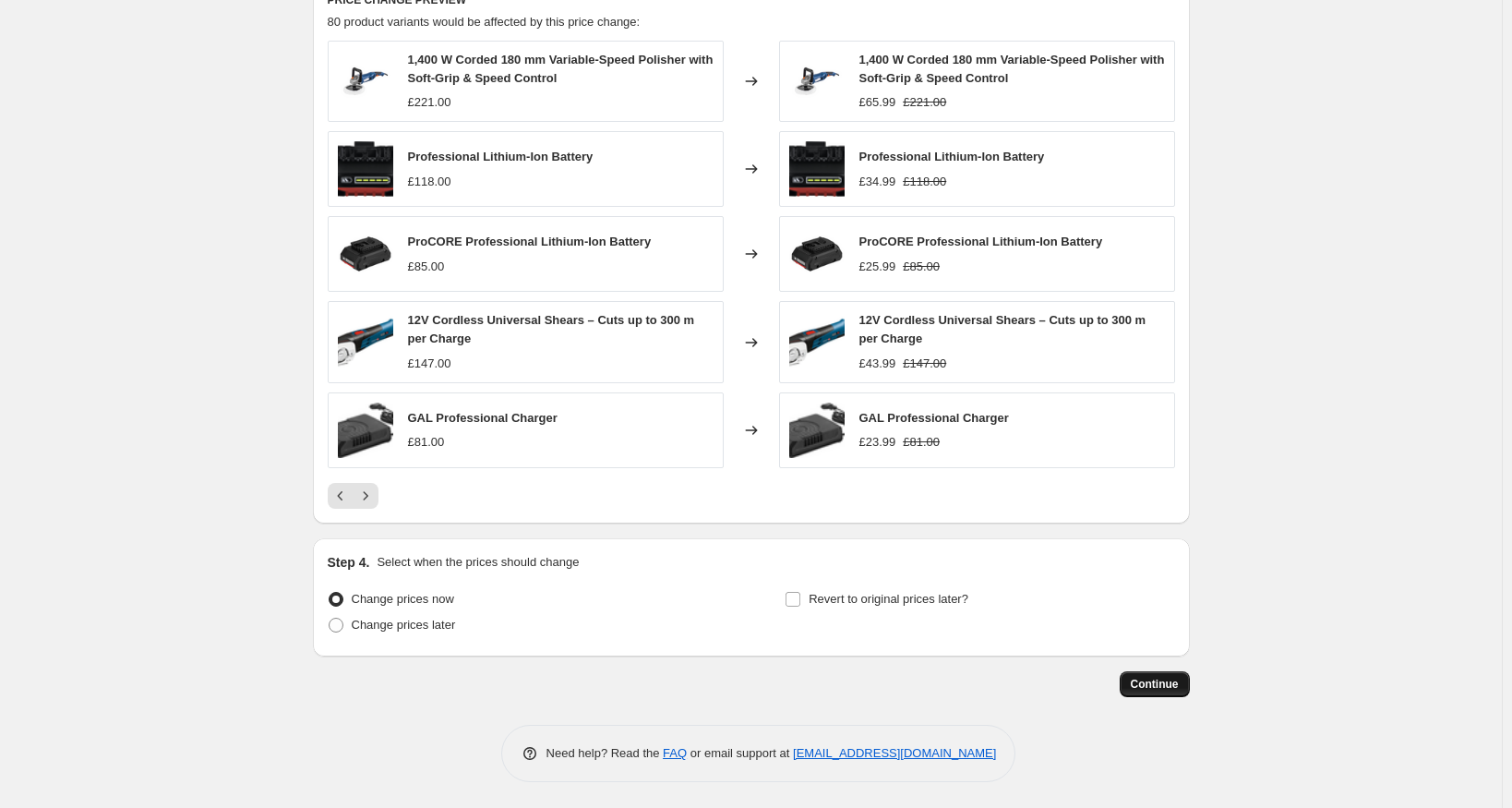
click at [1165, 688] on span "Continue" at bounding box center [1155, 683] width 48 height 15
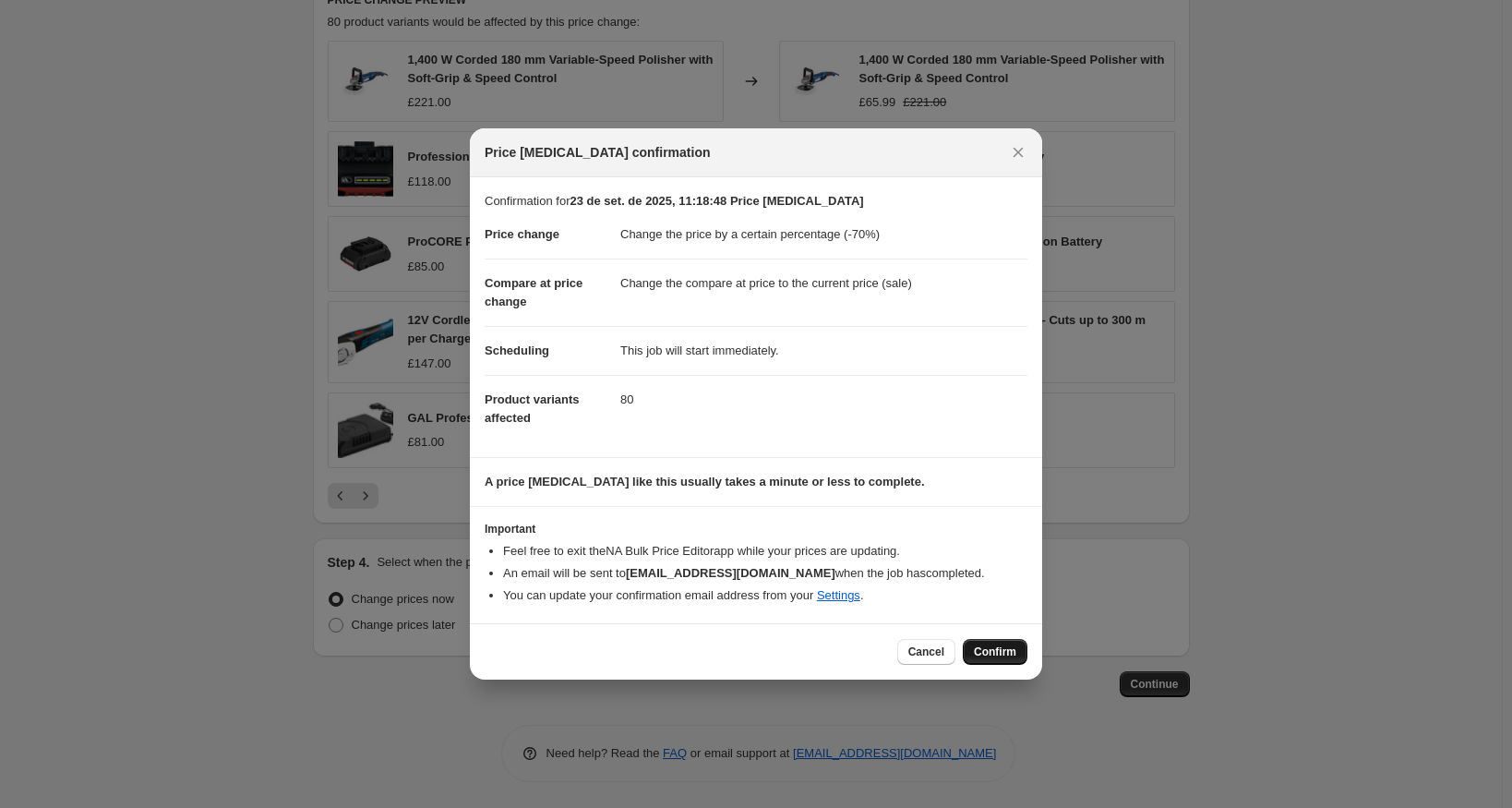
click at [986, 642] on button "Confirm" at bounding box center [995, 651] width 65 height 26
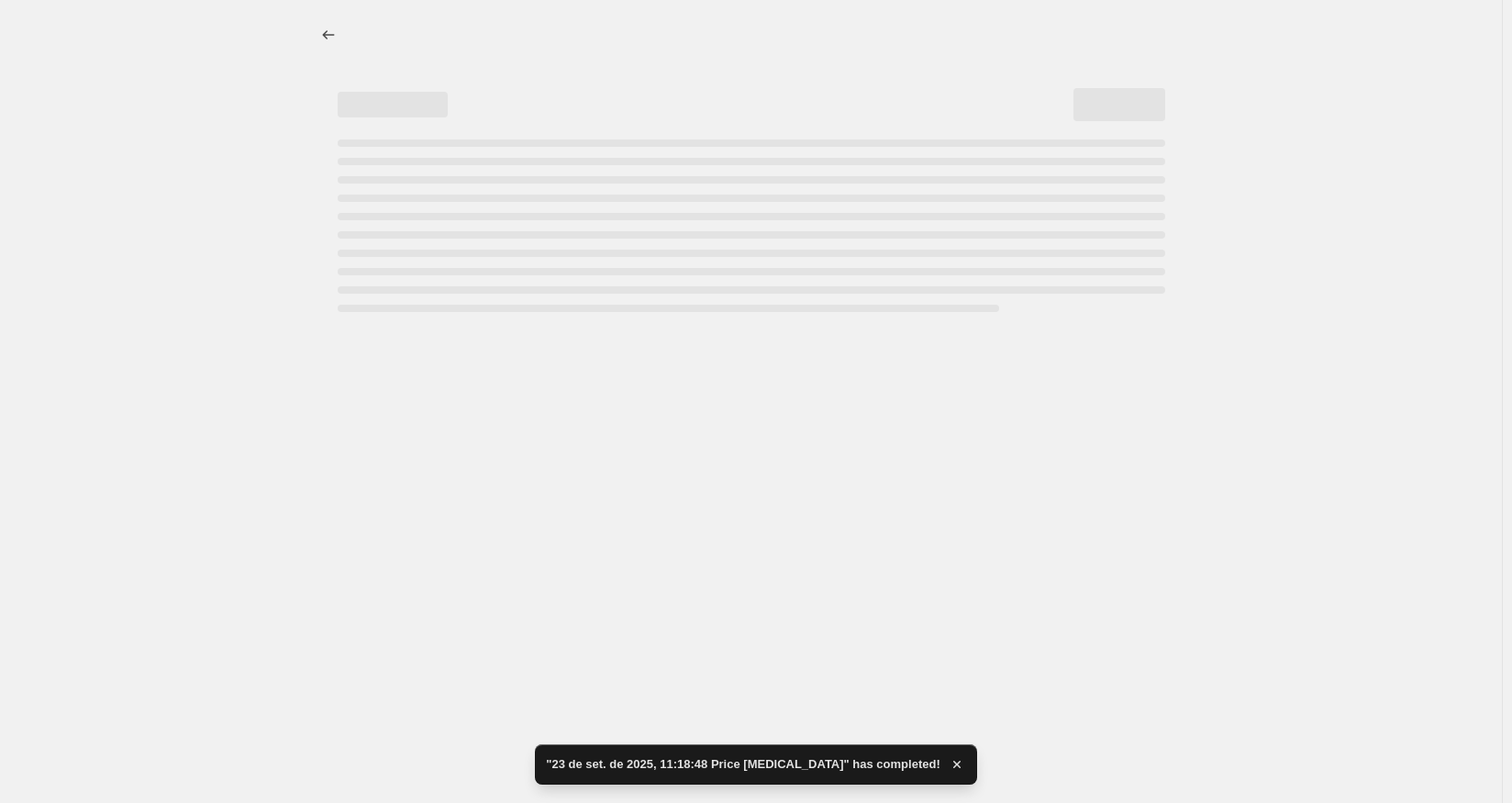
select select "percentage"
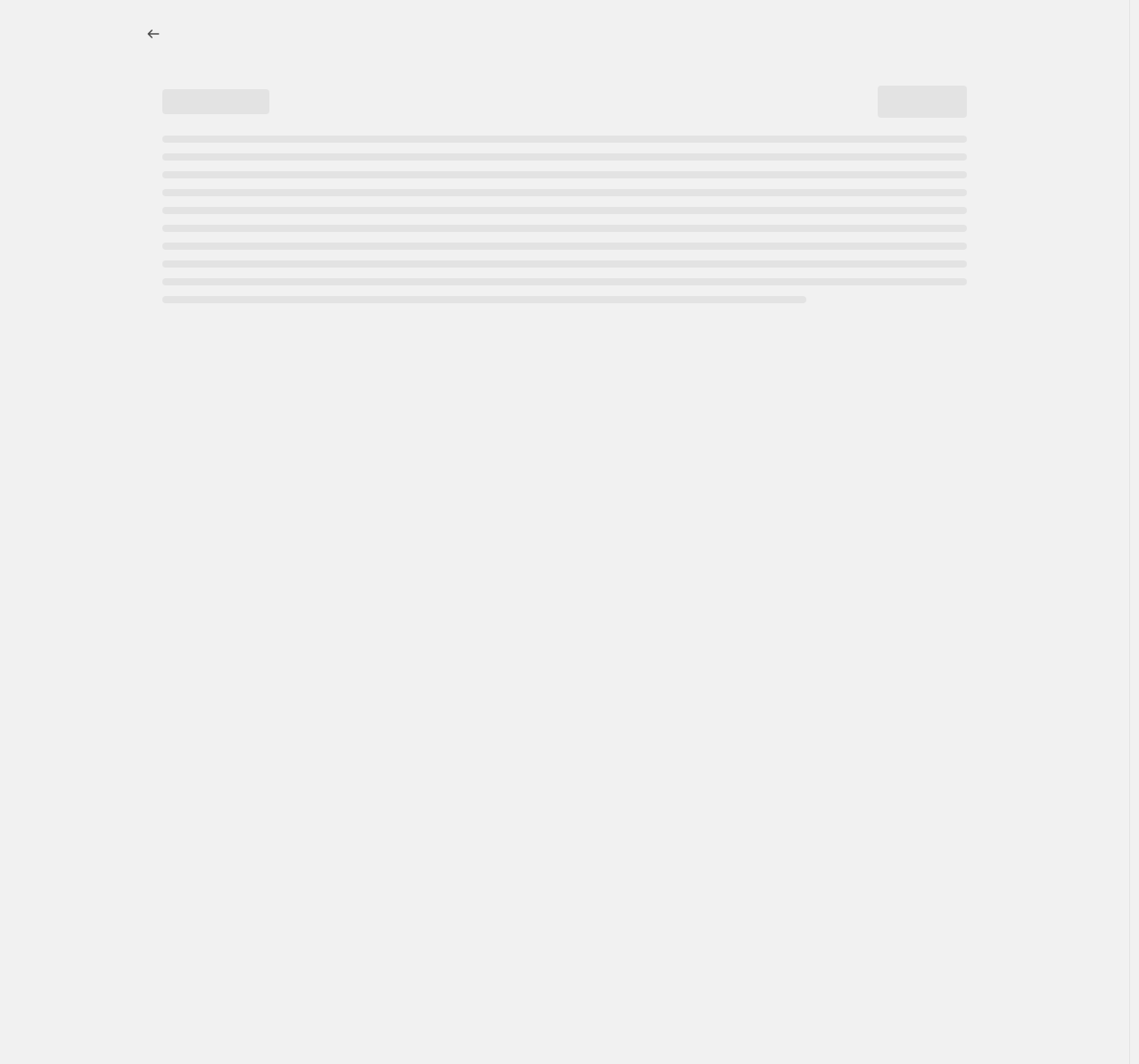
select select "percentage"
